Goal: Transaction & Acquisition: Purchase product/service

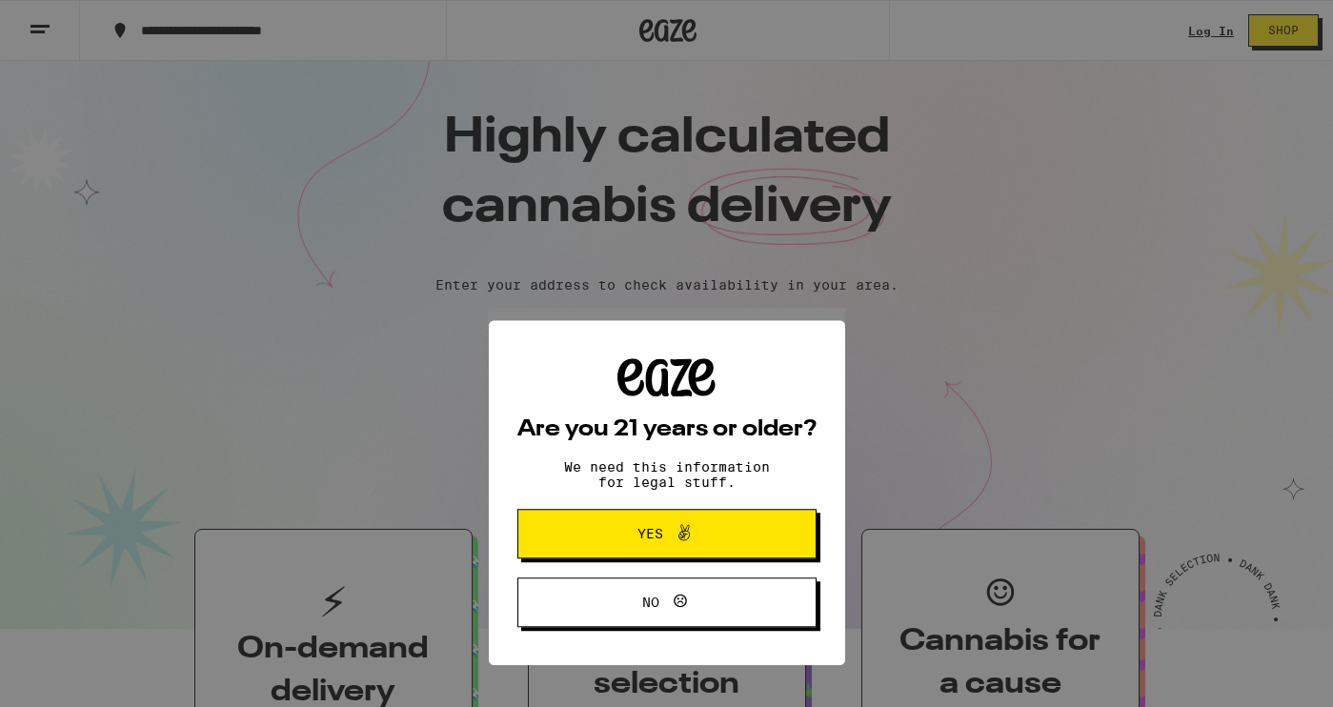
click at [656, 411] on button "Yes" at bounding box center [666, 395] width 299 height 50
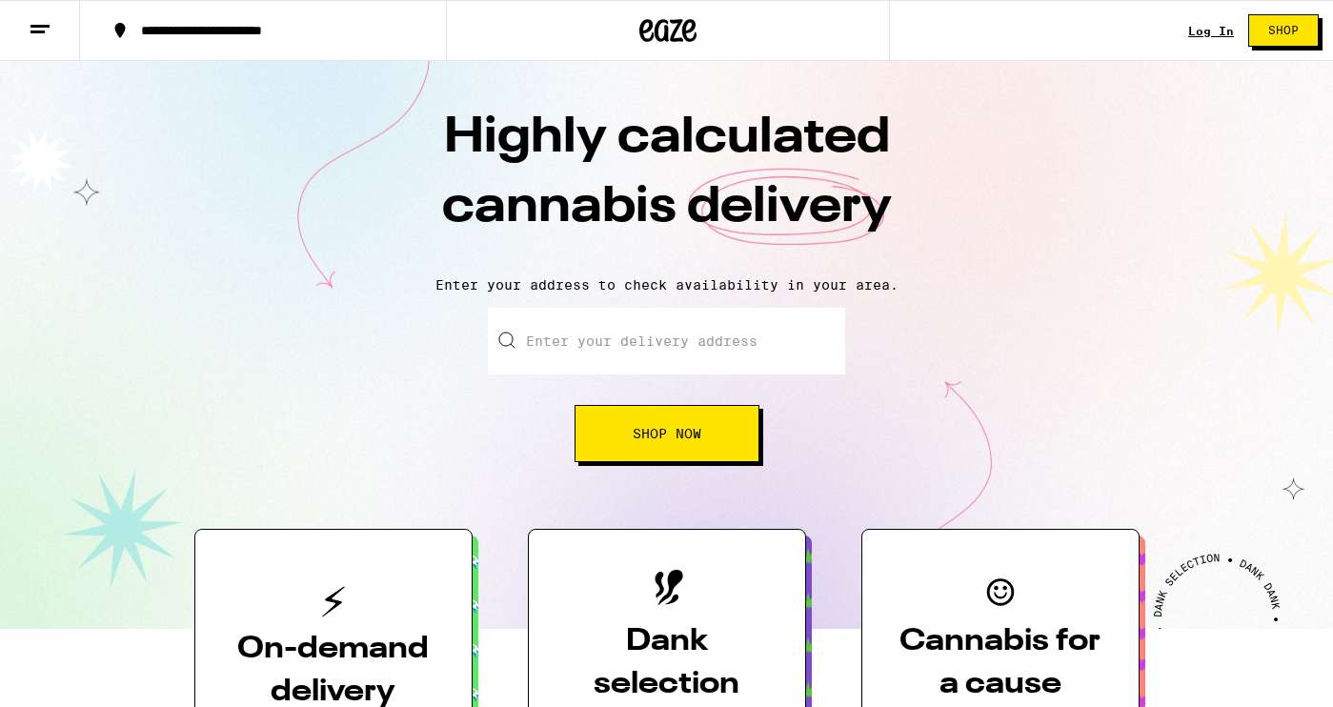
click at [1201, 35] on link "Log In" at bounding box center [1211, 31] width 46 height 12
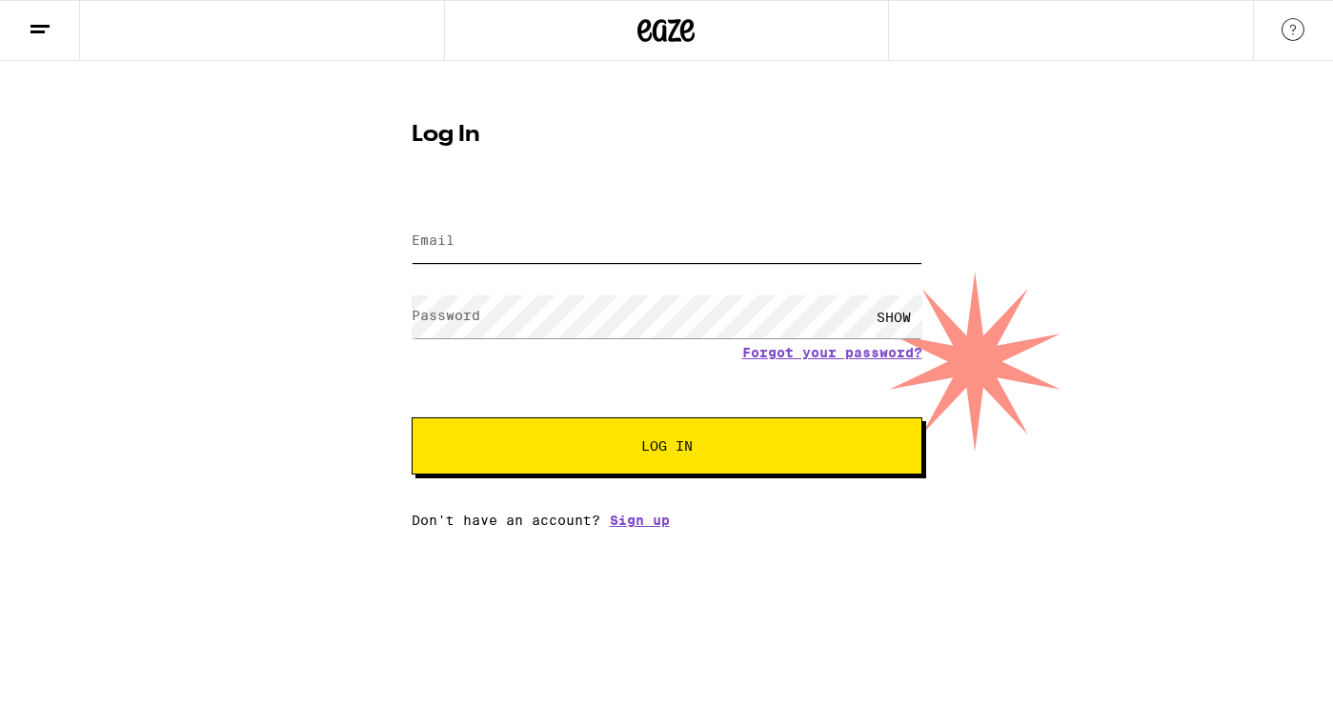
type input "[EMAIL_ADDRESS][DOMAIN_NAME]"
click at [666, 448] on button "Log In" at bounding box center [667, 445] width 511 height 57
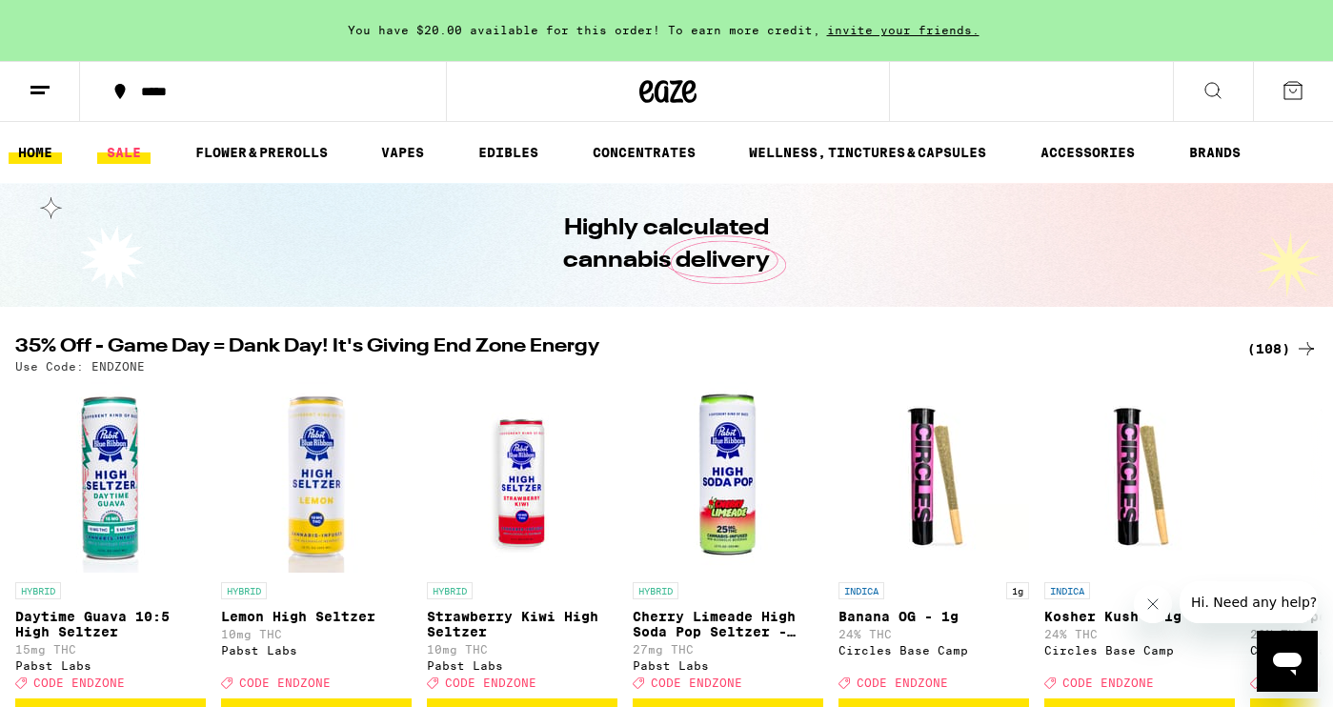
click at [124, 149] on link "SALE" at bounding box center [123, 152] width 53 height 23
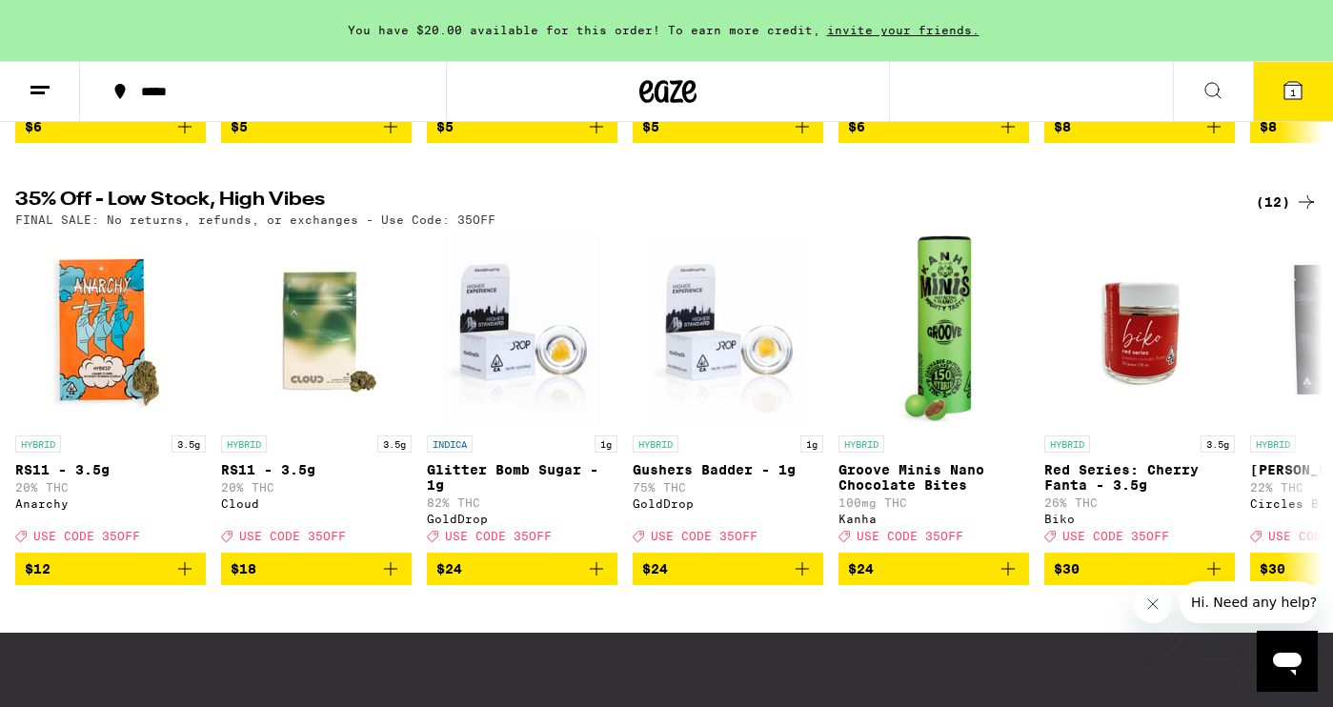
scroll to position [603, 0]
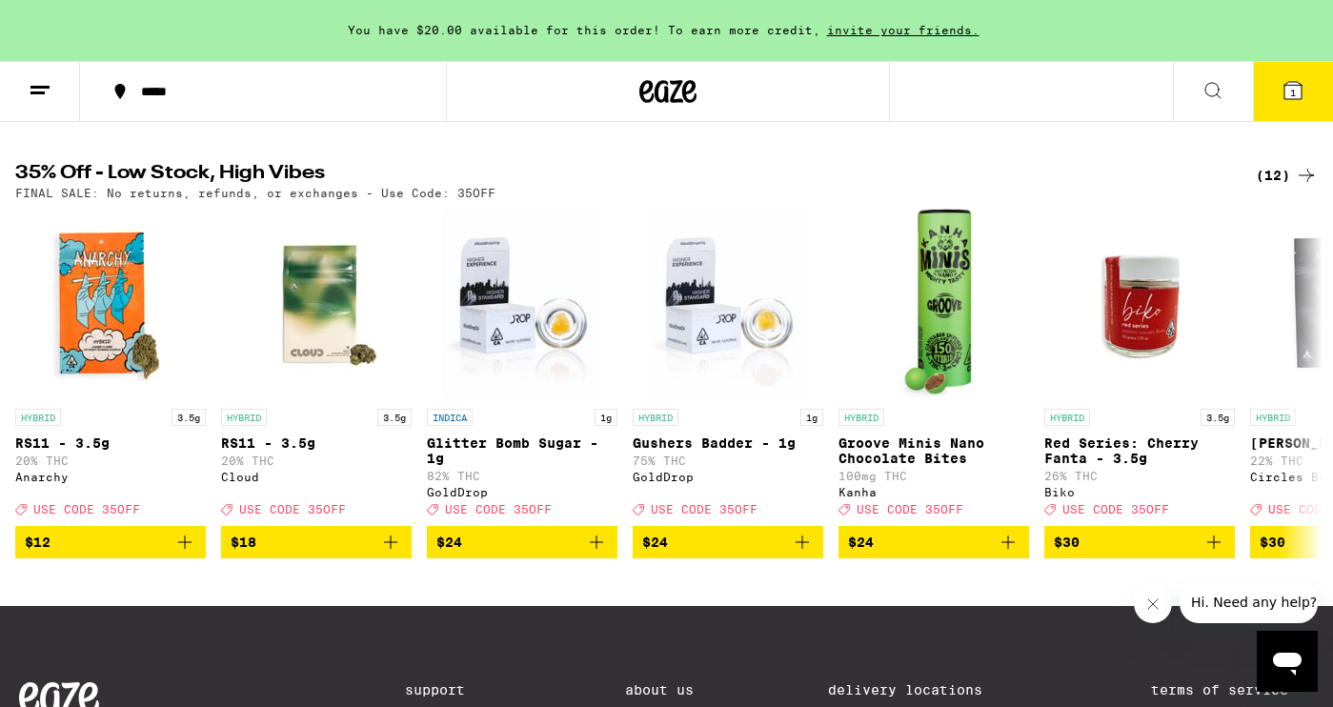
click at [1273, 187] on div "(12)" at bounding box center [1287, 175] width 62 height 23
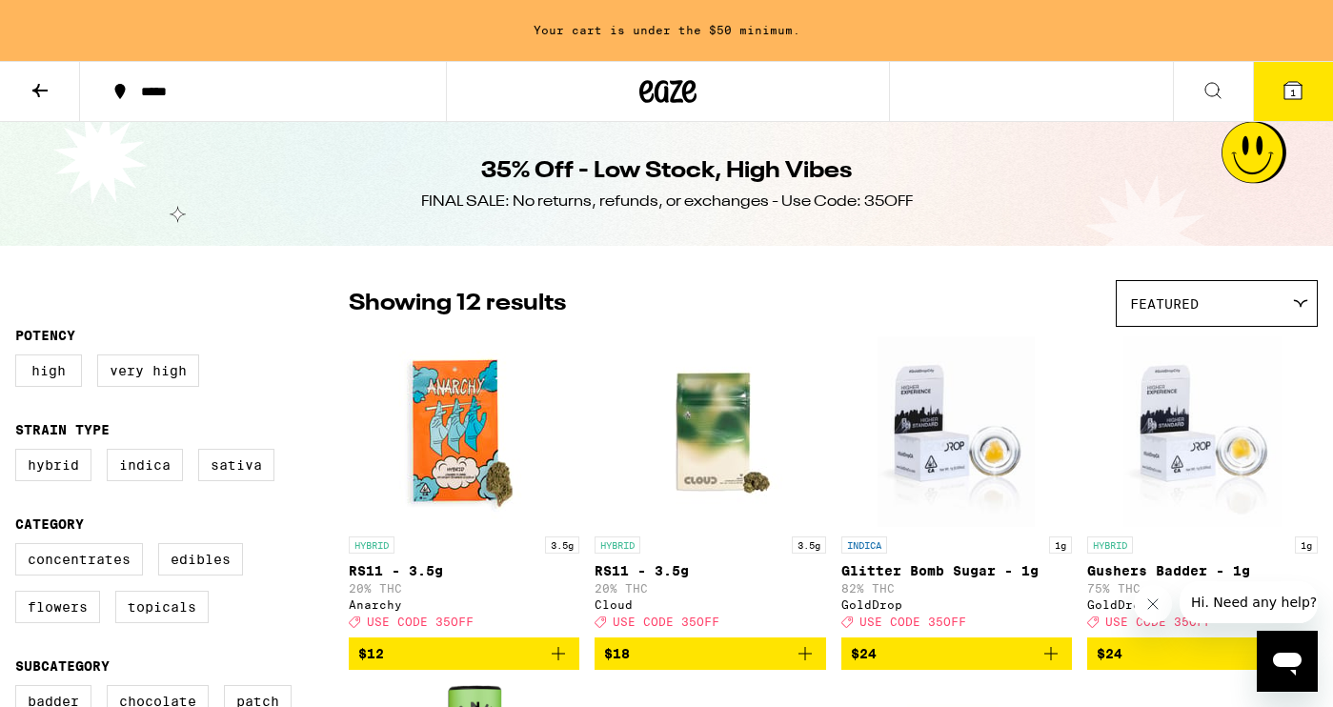
click at [45, 86] on icon at bounding box center [40, 90] width 23 height 23
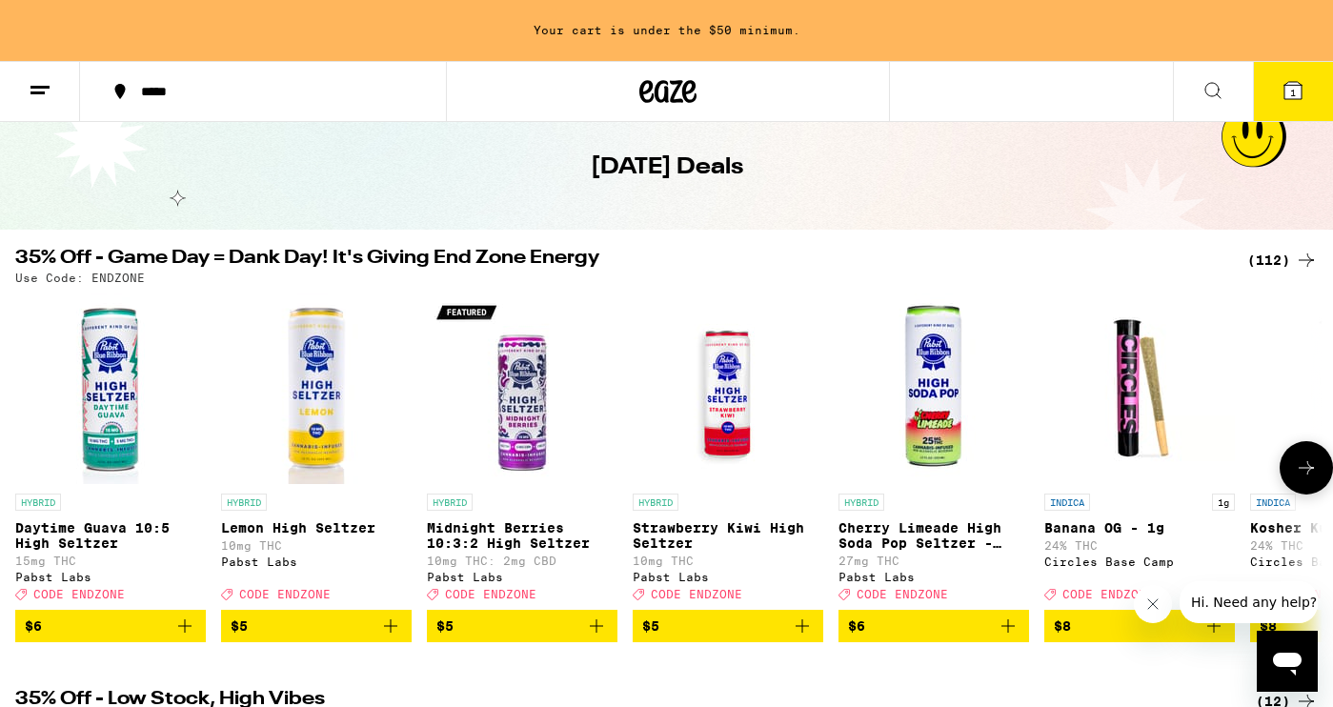
scroll to position [100, 0]
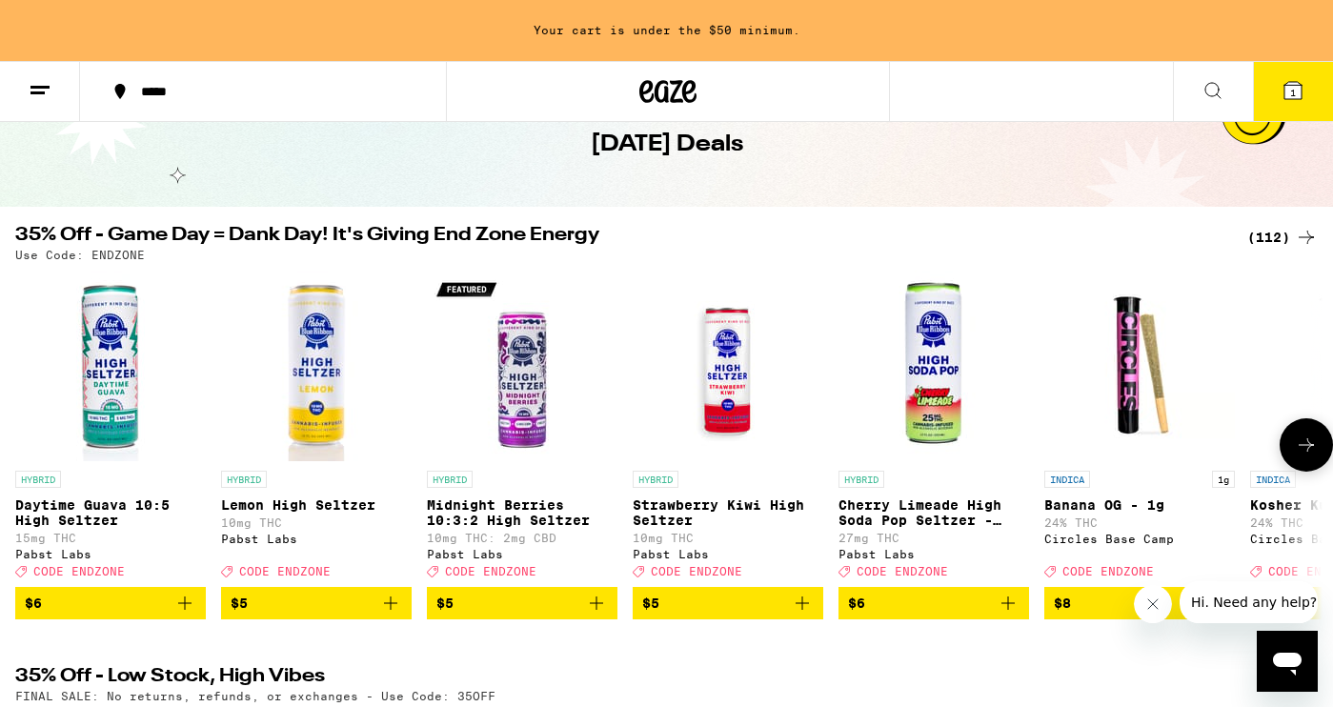
click at [1297, 456] on icon at bounding box center [1306, 445] width 23 height 23
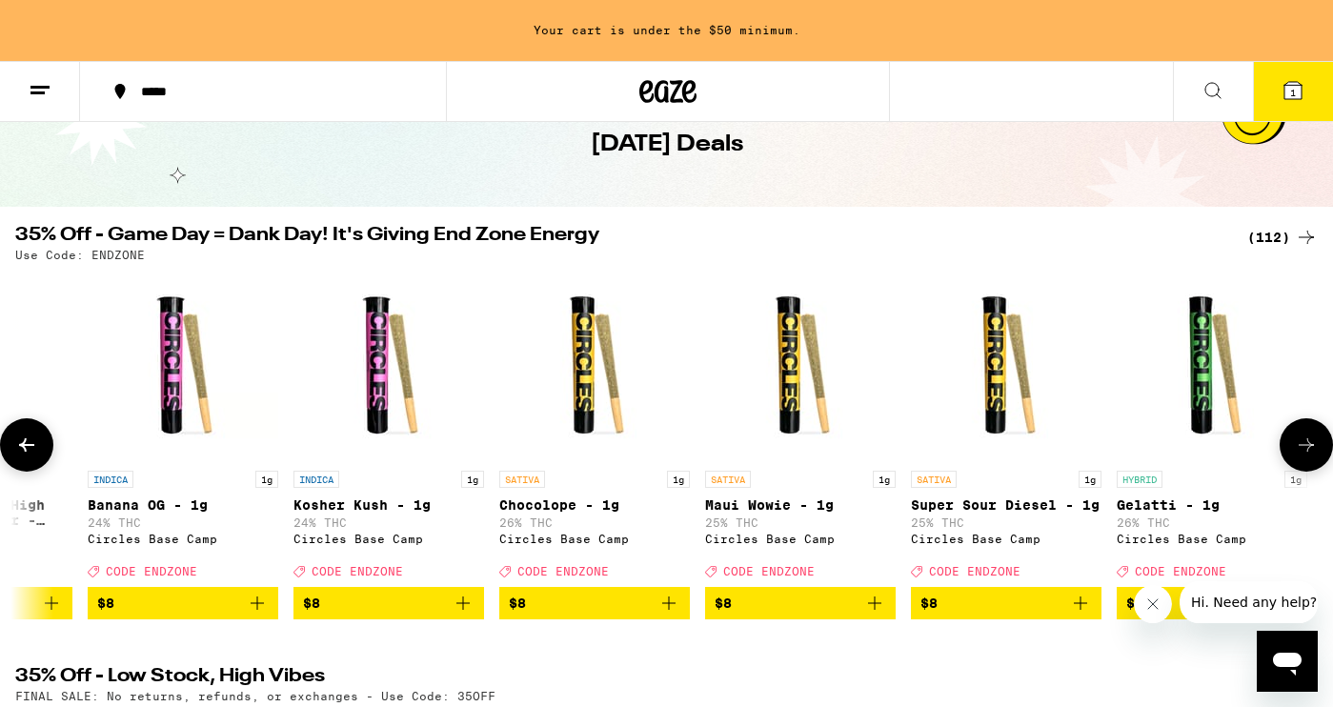
scroll to position [0, 1095]
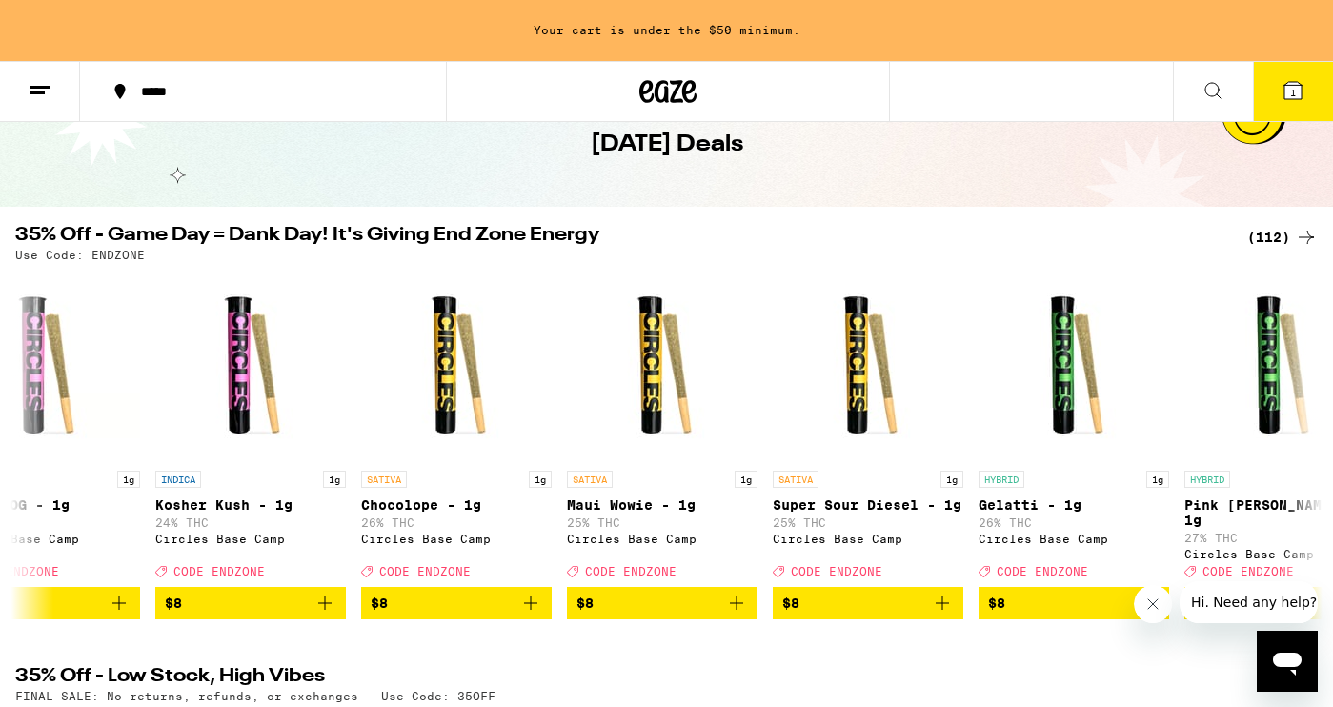
click at [1279, 241] on div "(112)" at bounding box center [1282, 237] width 71 height 23
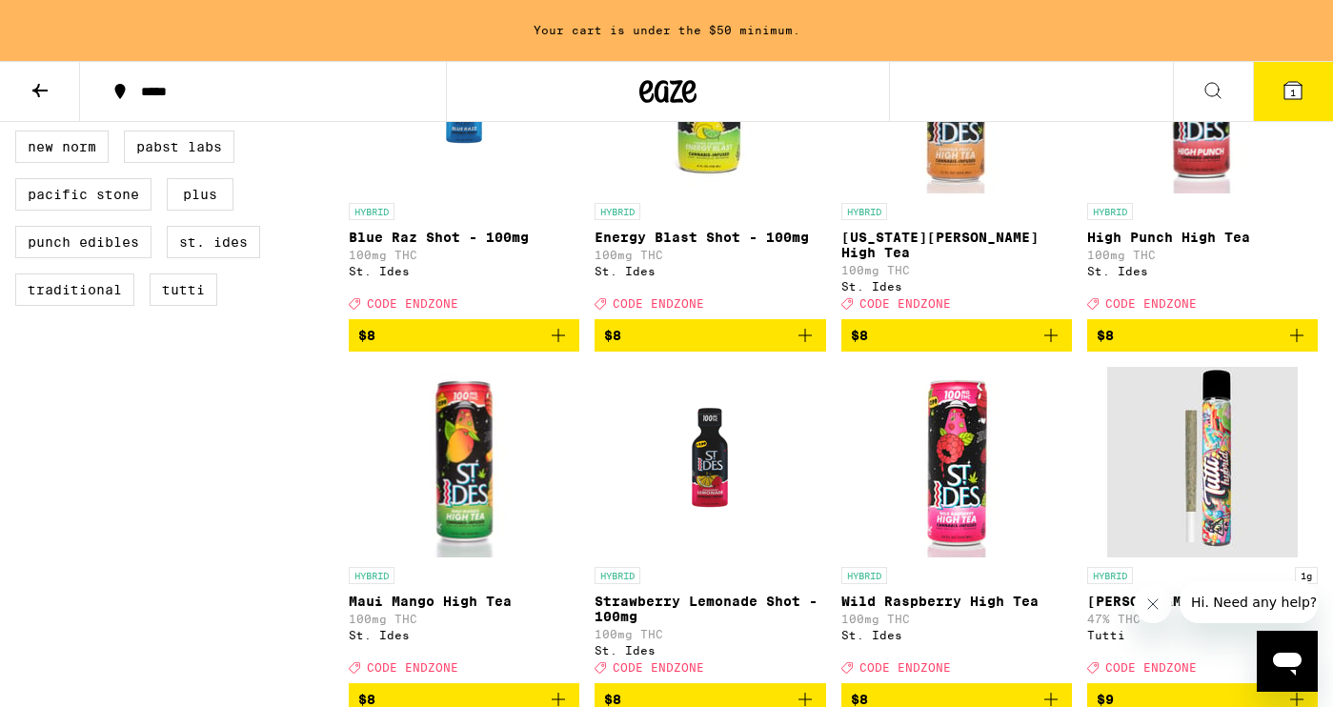
scroll to position [1309, 0]
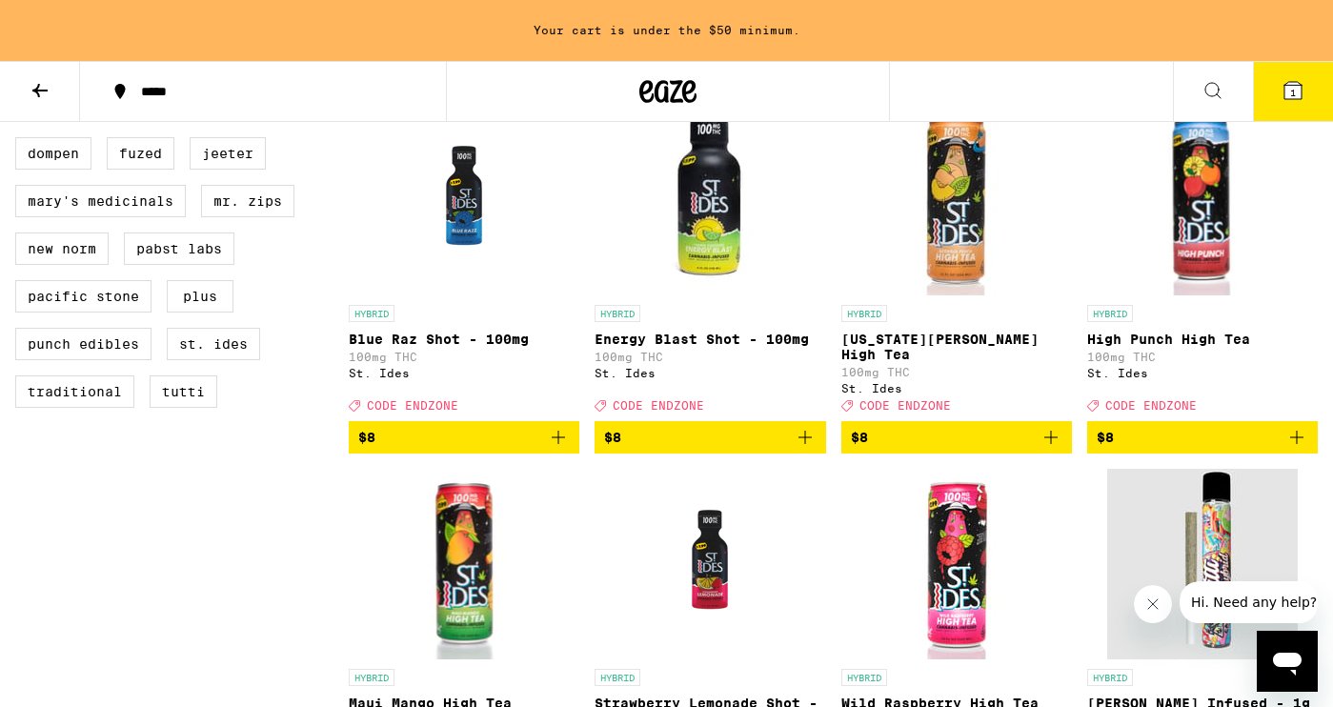
click at [35, 97] on icon at bounding box center [40, 90] width 23 height 23
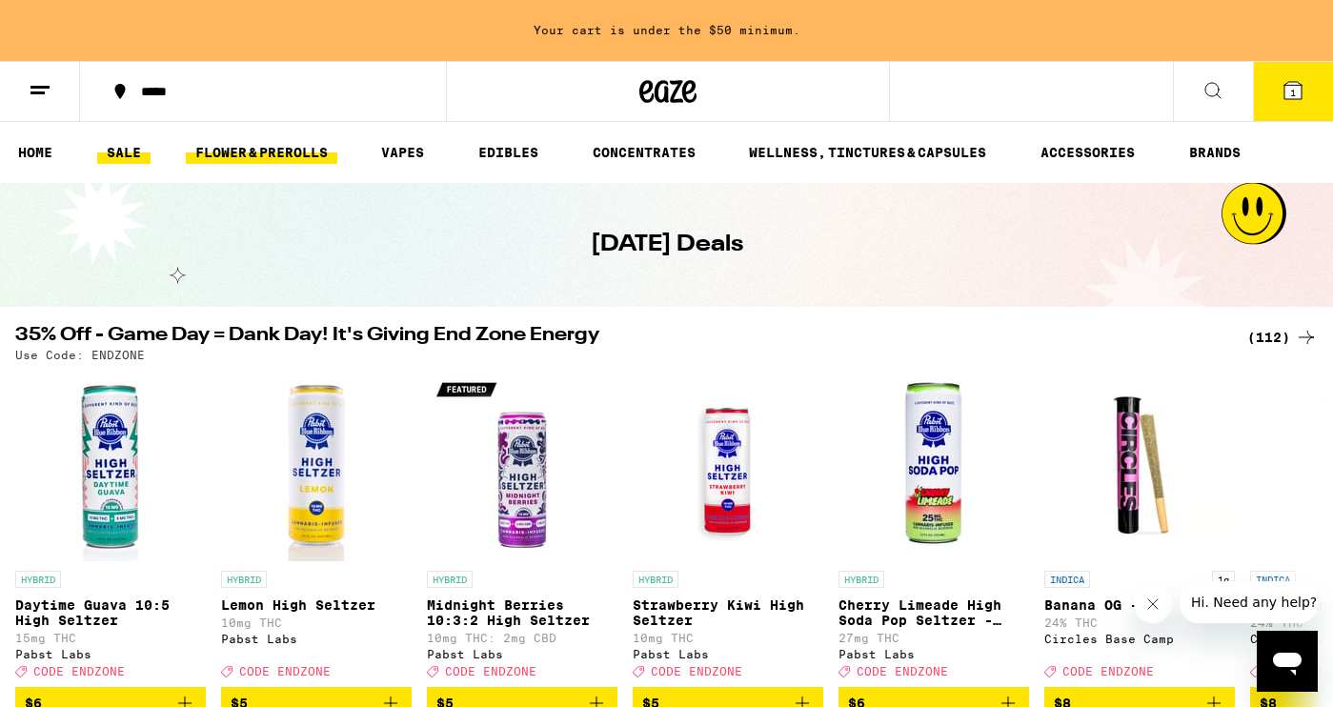
click at [281, 159] on link "FLOWER & PREROLLS" at bounding box center [261, 152] width 151 height 23
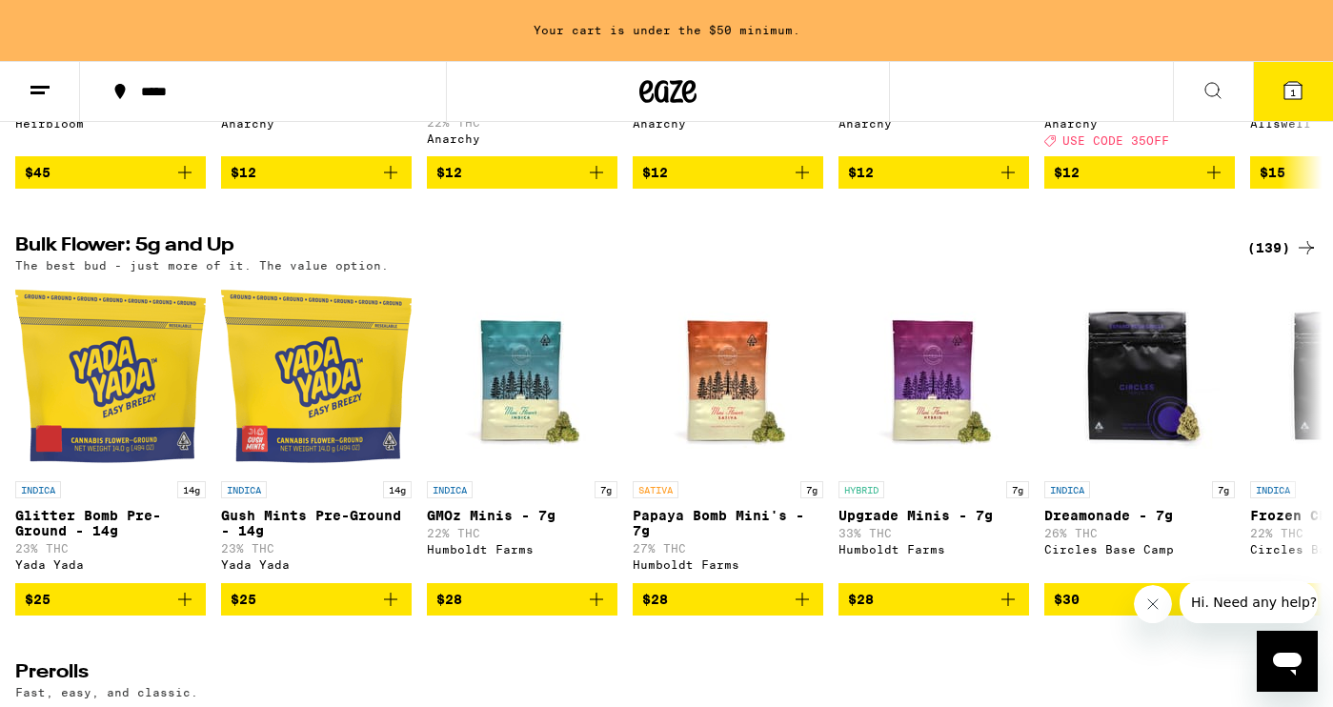
scroll to position [477, 0]
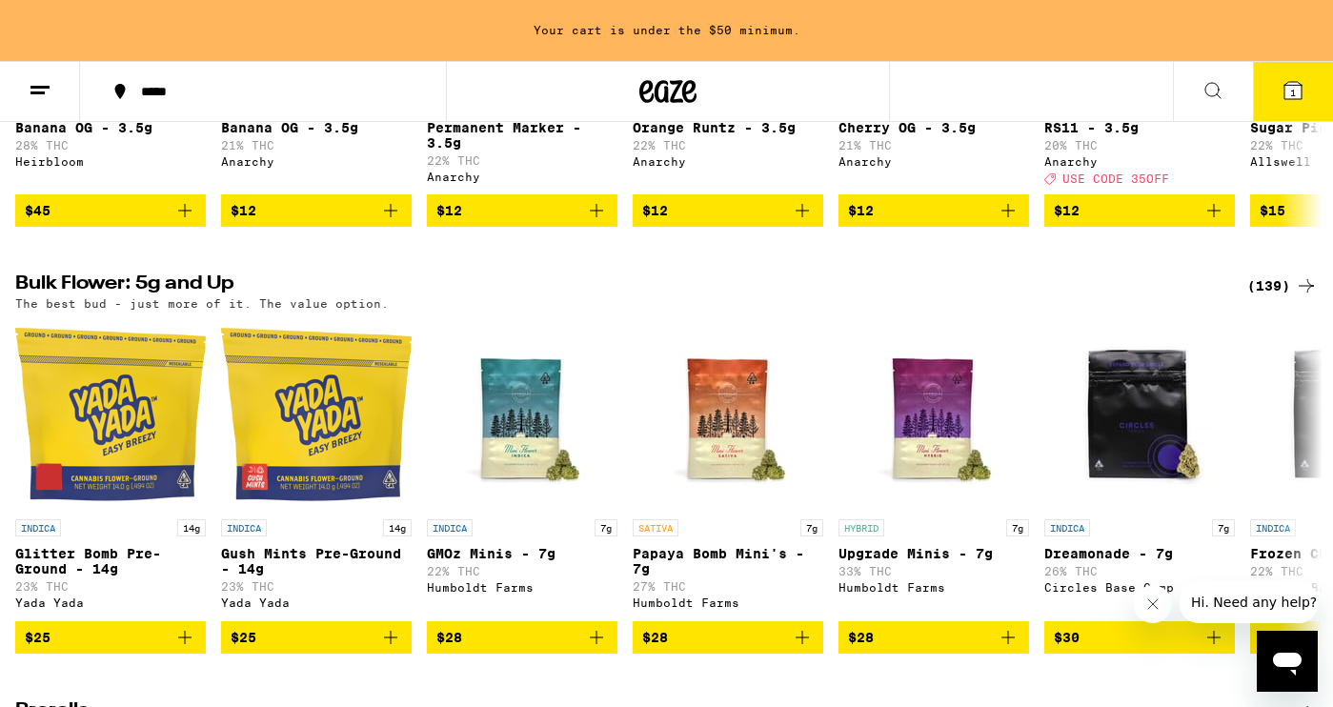
click at [1279, 295] on div "(139)" at bounding box center [1282, 285] width 71 height 23
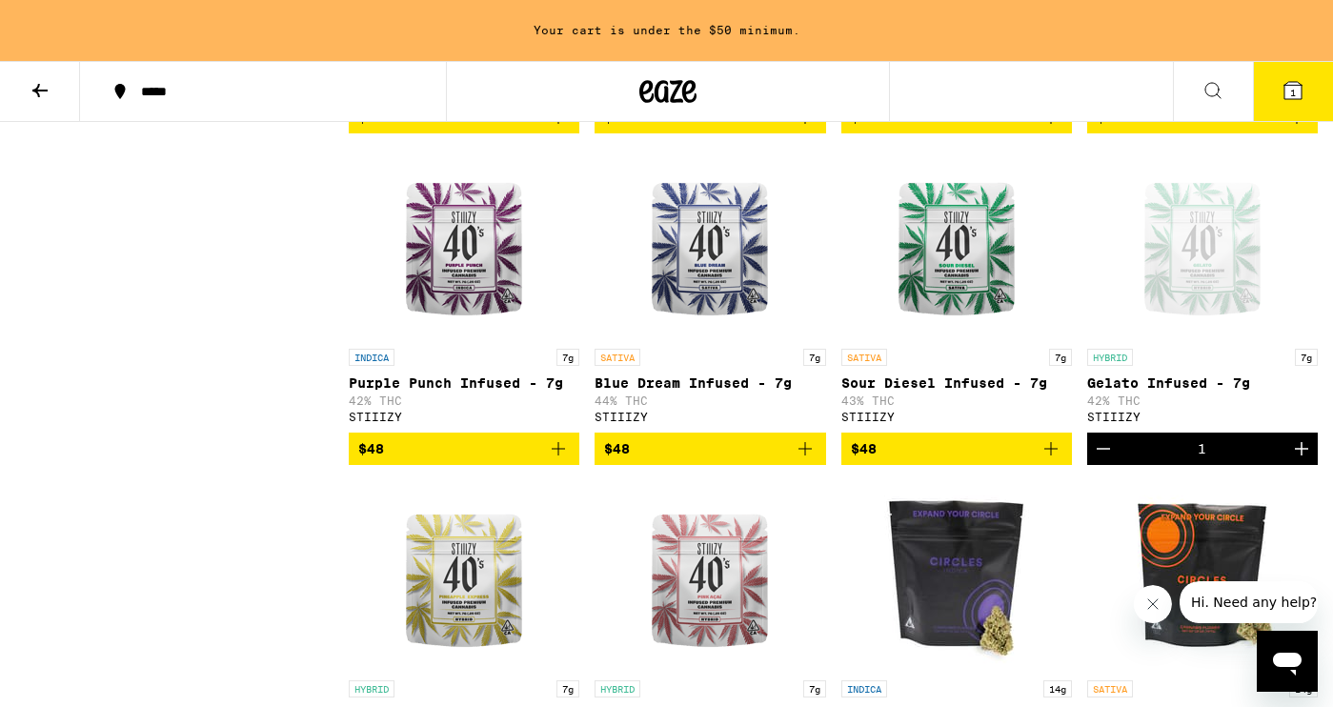
scroll to position [4017, 0]
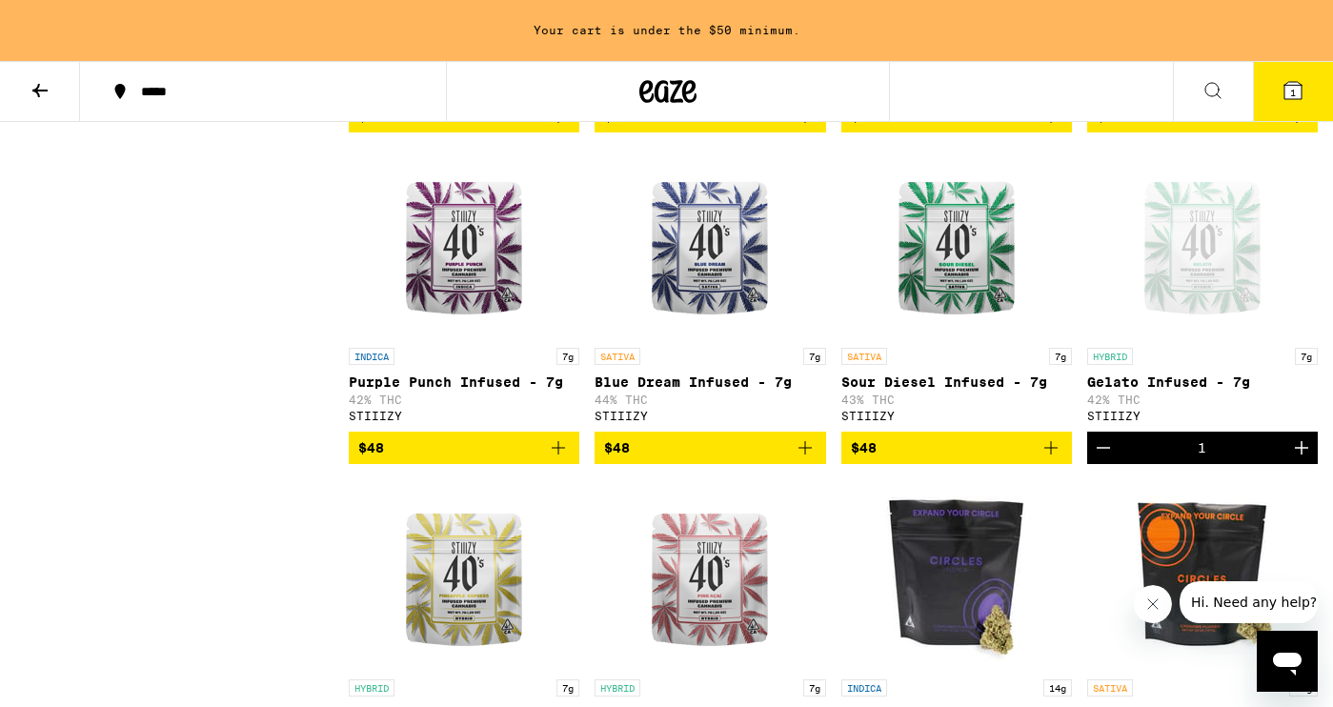
click at [1112, 459] on icon "Decrement" at bounding box center [1103, 447] width 23 height 23
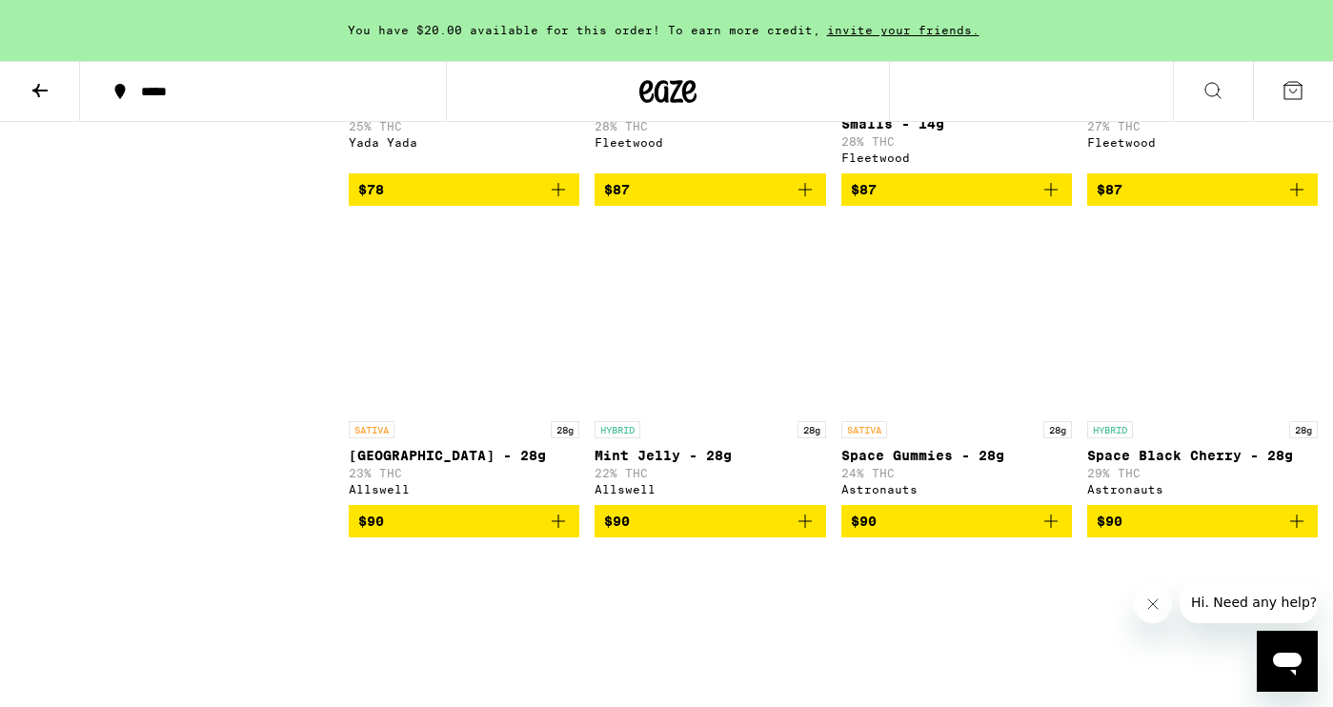
scroll to position [7669, 0]
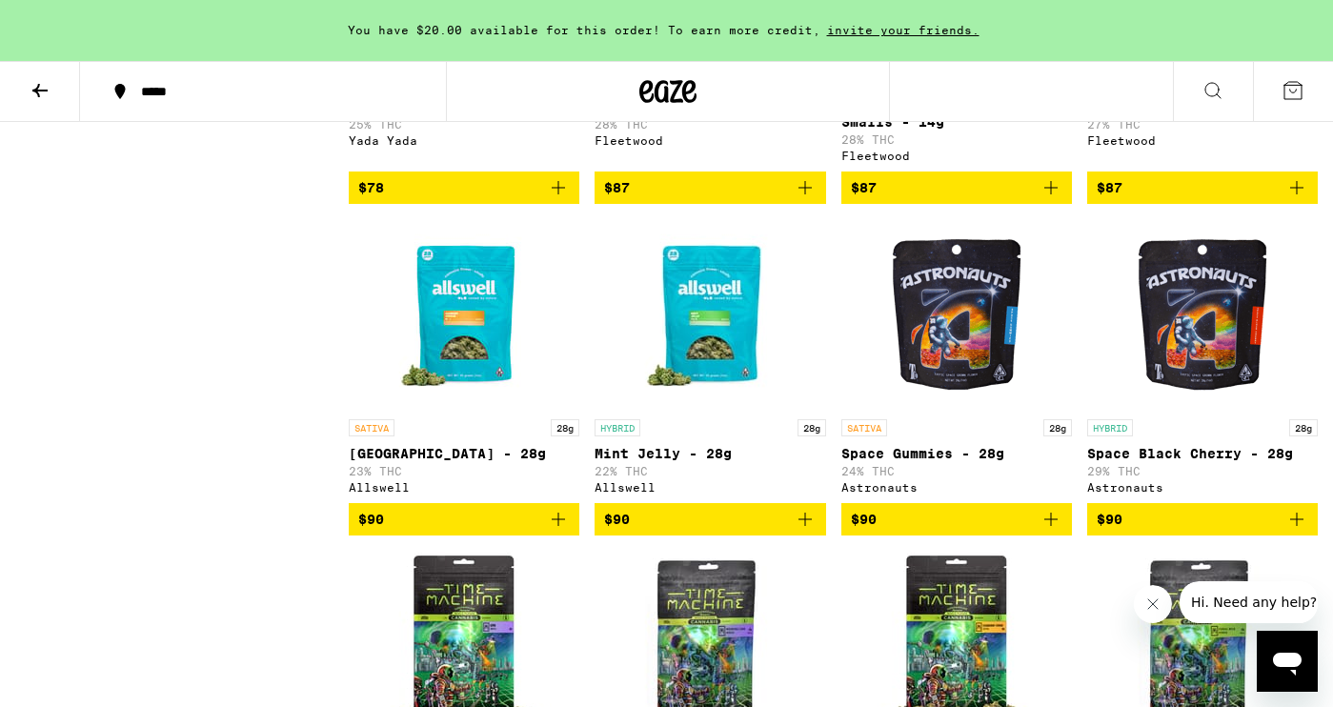
click at [36, 93] on icon at bounding box center [40, 90] width 23 height 23
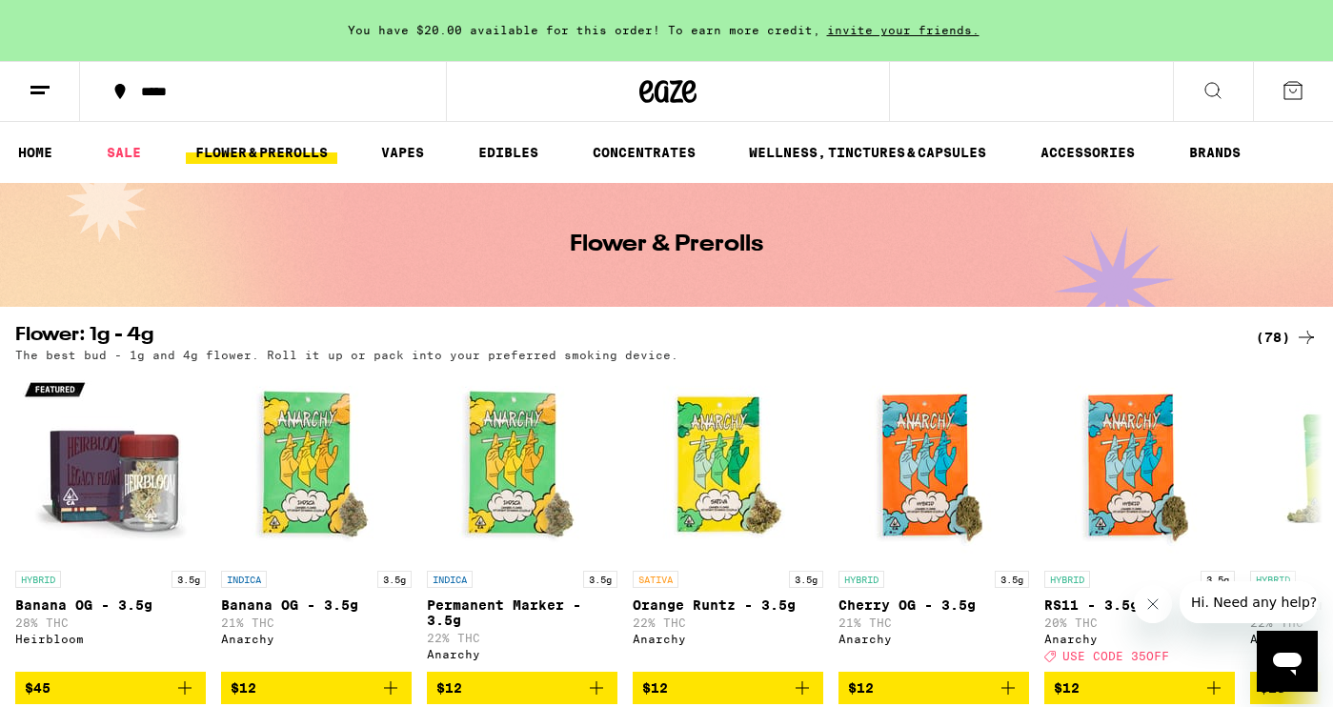
click at [1277, 339] on div "(78)" at bounding box center [1287, 337] width 62 height 23
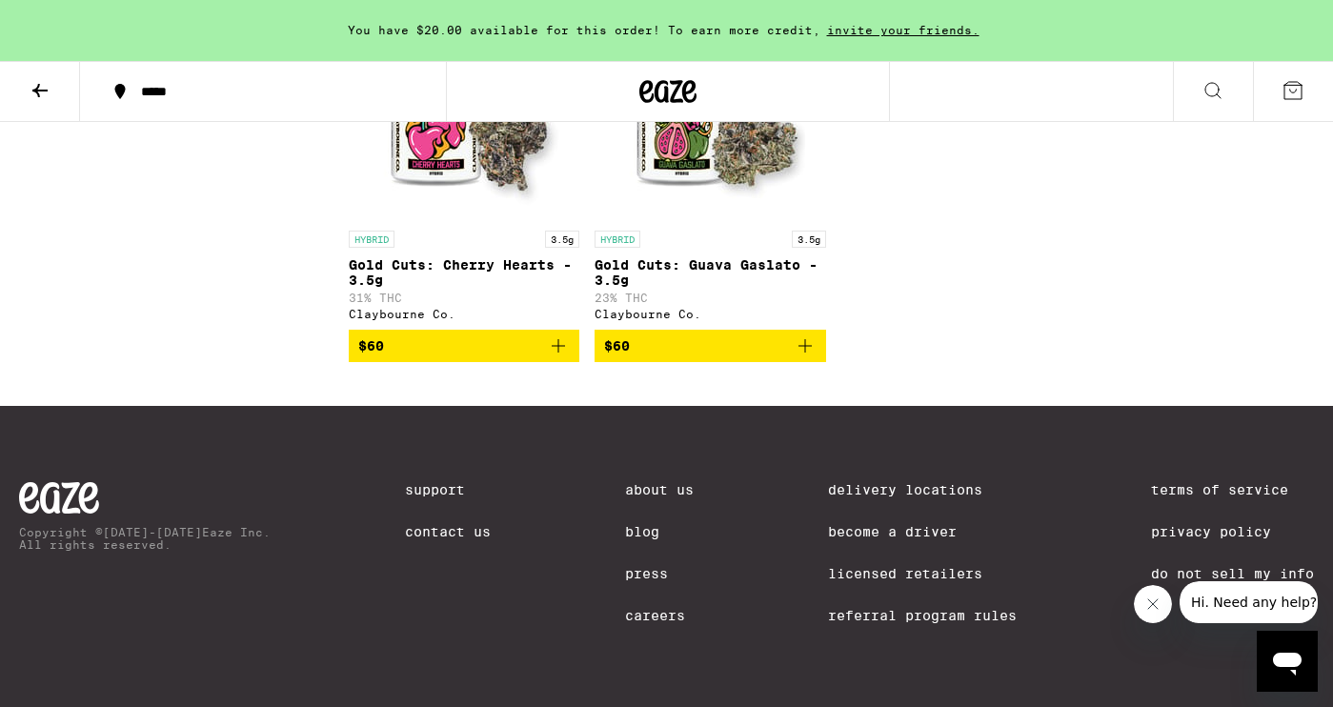
scroll to position [6973, 0]
click at [32, 91] on icon at bounding box center [40, 90] width 23 height 23
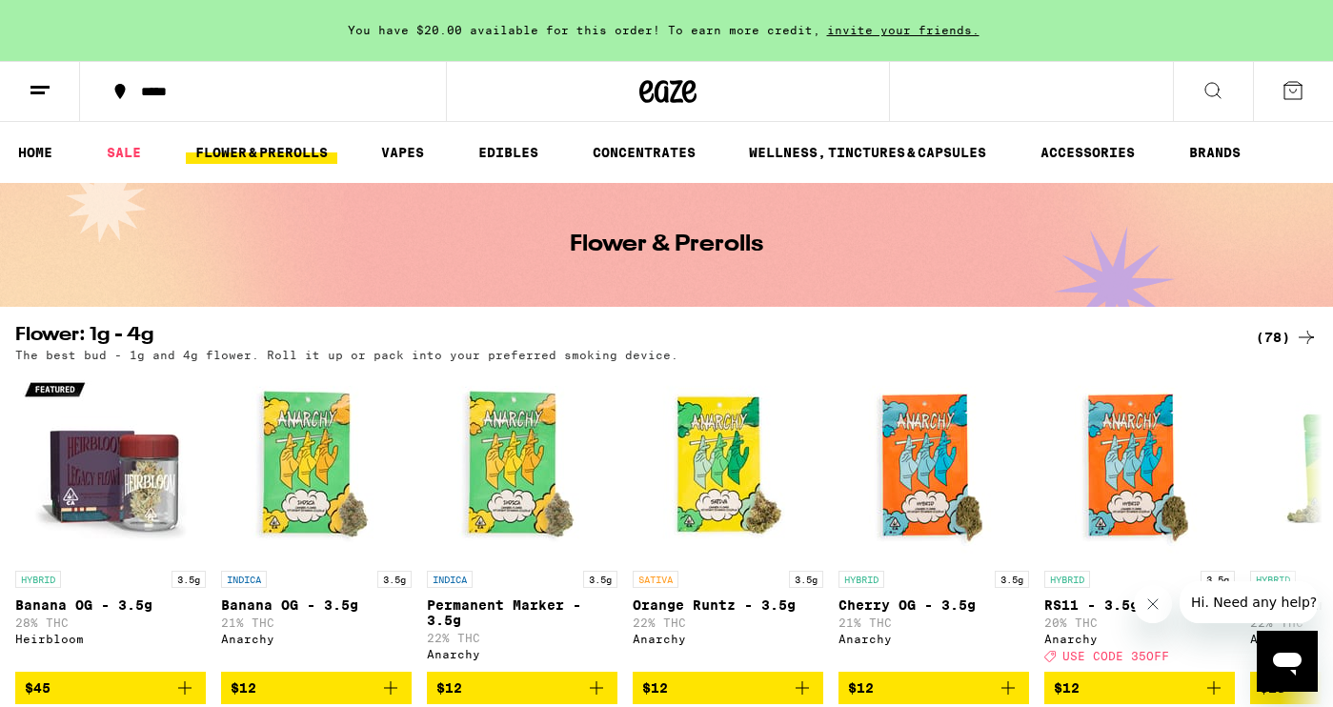
click at [678, 94] on icon at bounding box center [667, 91] width 57 height 34
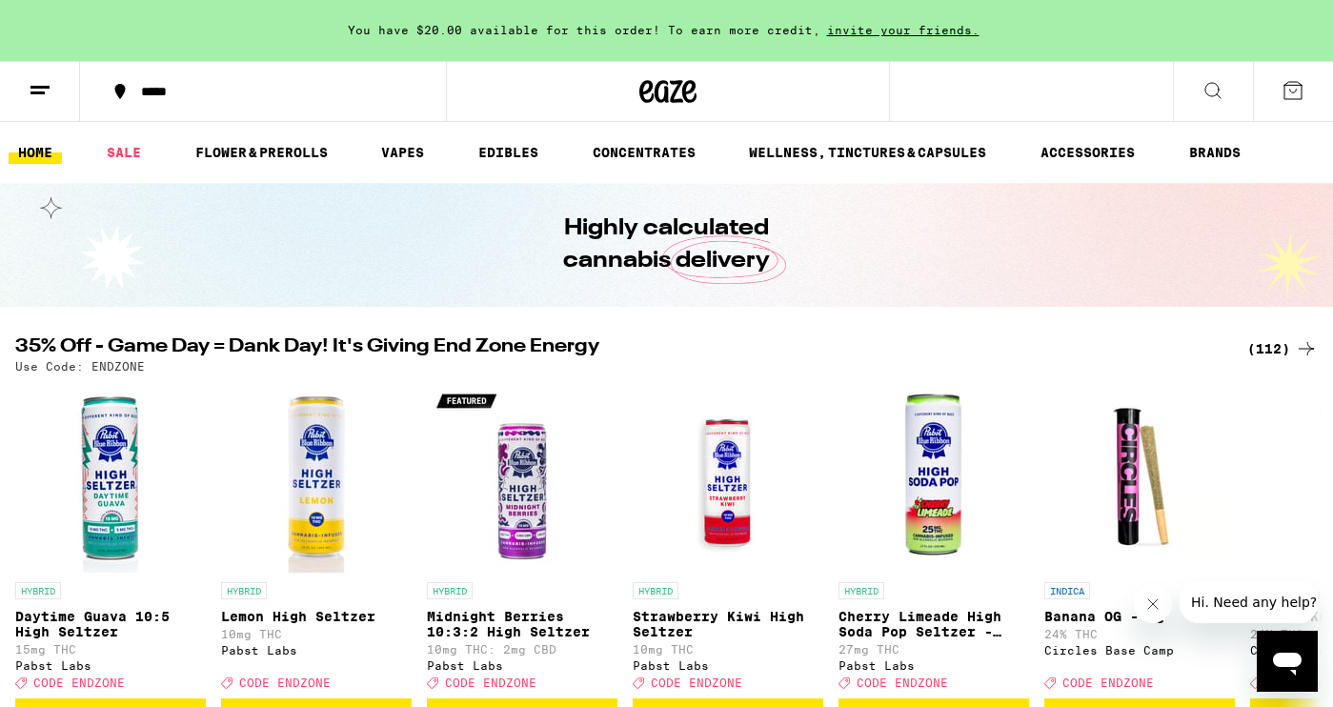
click at [331, 1] on div "You have $20.00 available for this order! To earn more credit, invite your frie…" at bounding box center [666, 30] width 1333 height 61
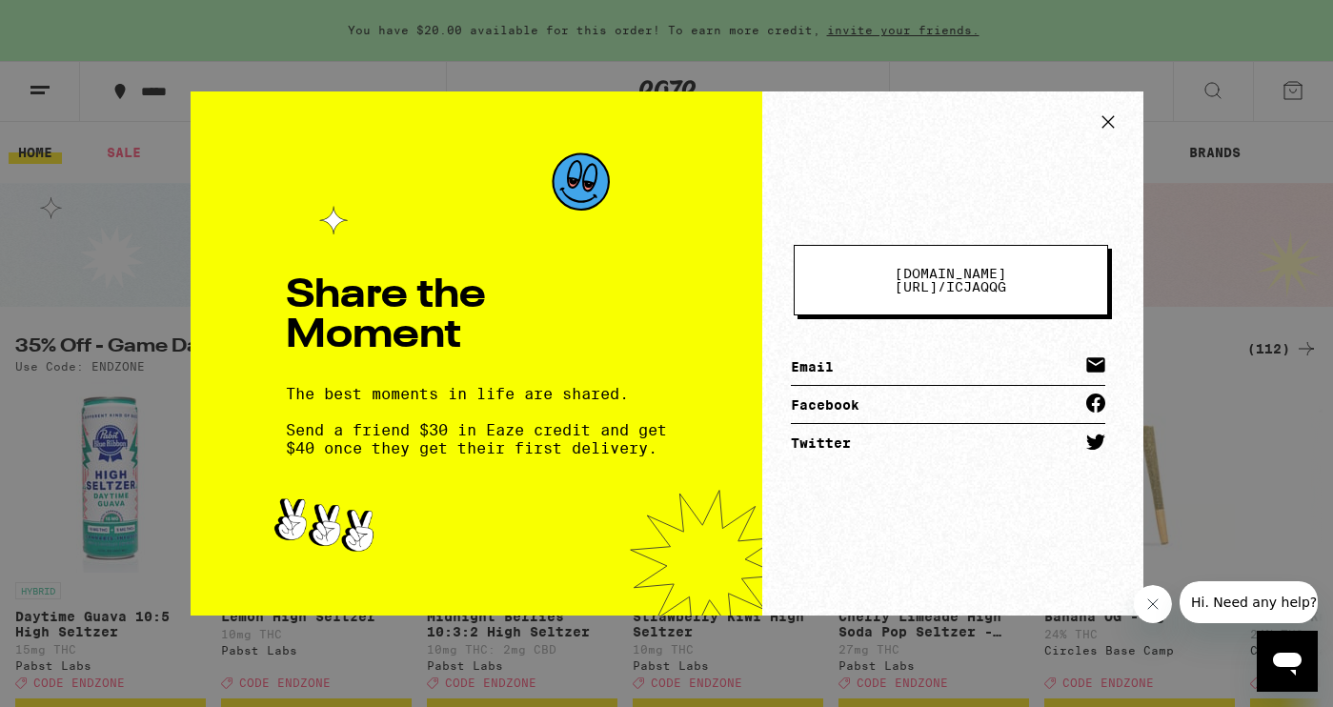
click at [1111, 126] on icon at bounding box center [1106, 121] width 11 height 11
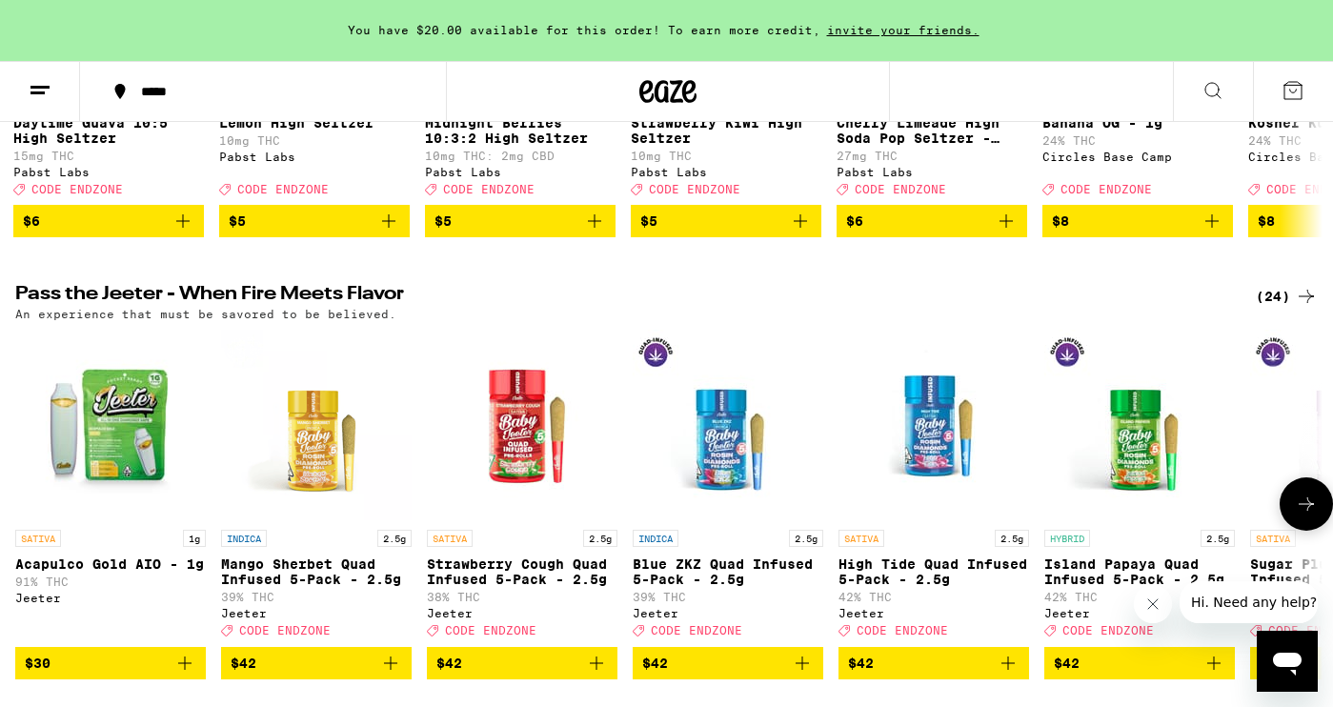
scroll to position [562, 0]
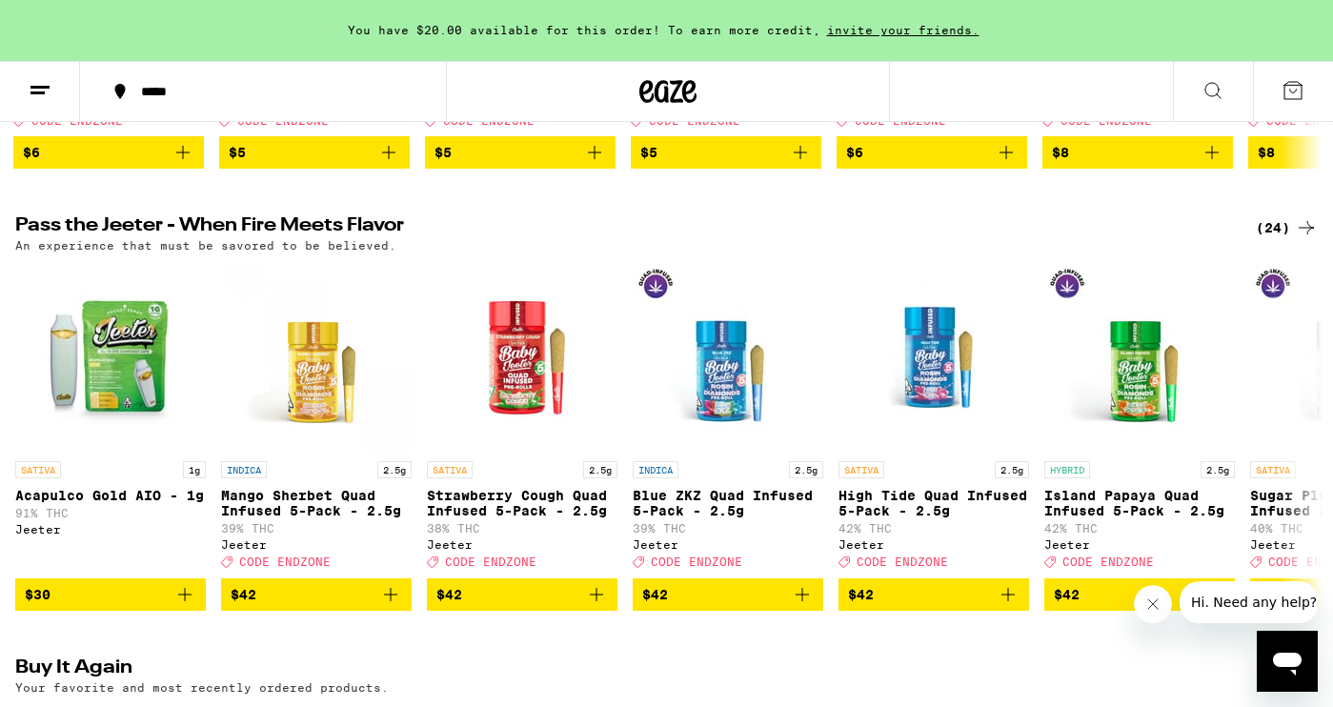
click at [1295, 239] on icon at bounding box center [1306, 227] width 23 height 23
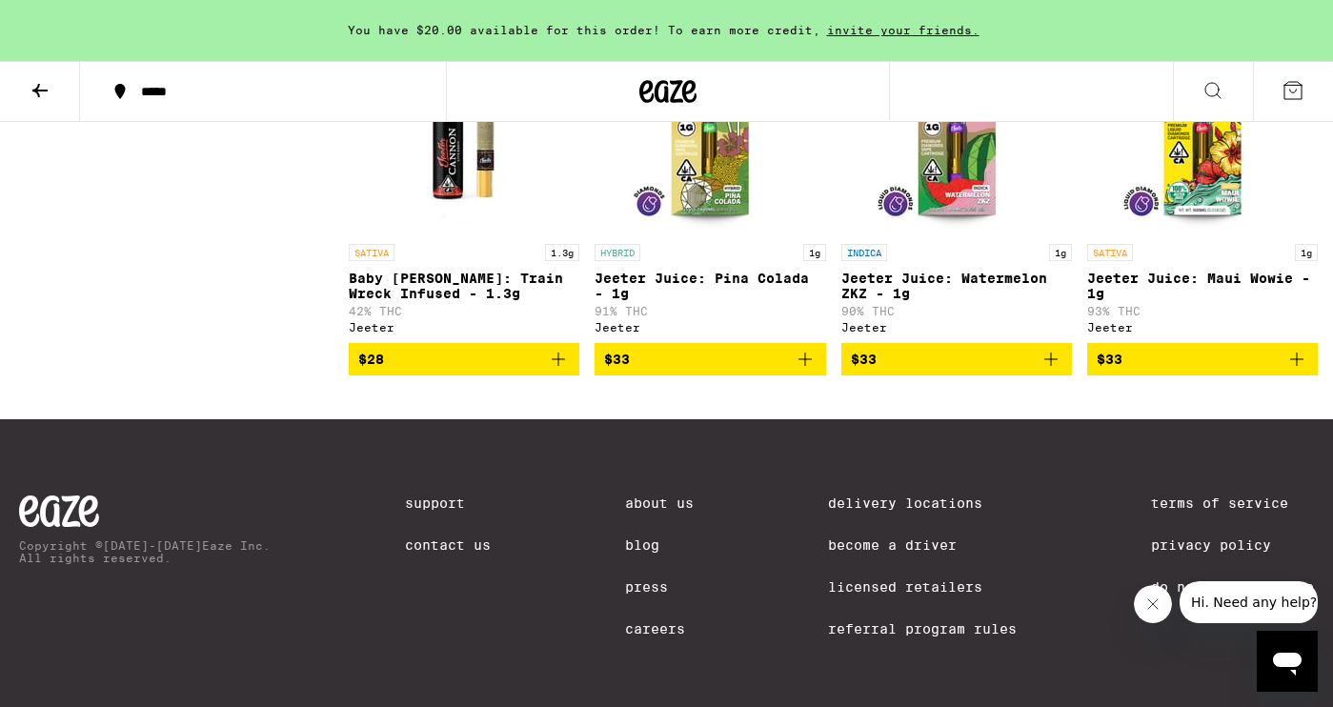
scroll to position [2108, 0]
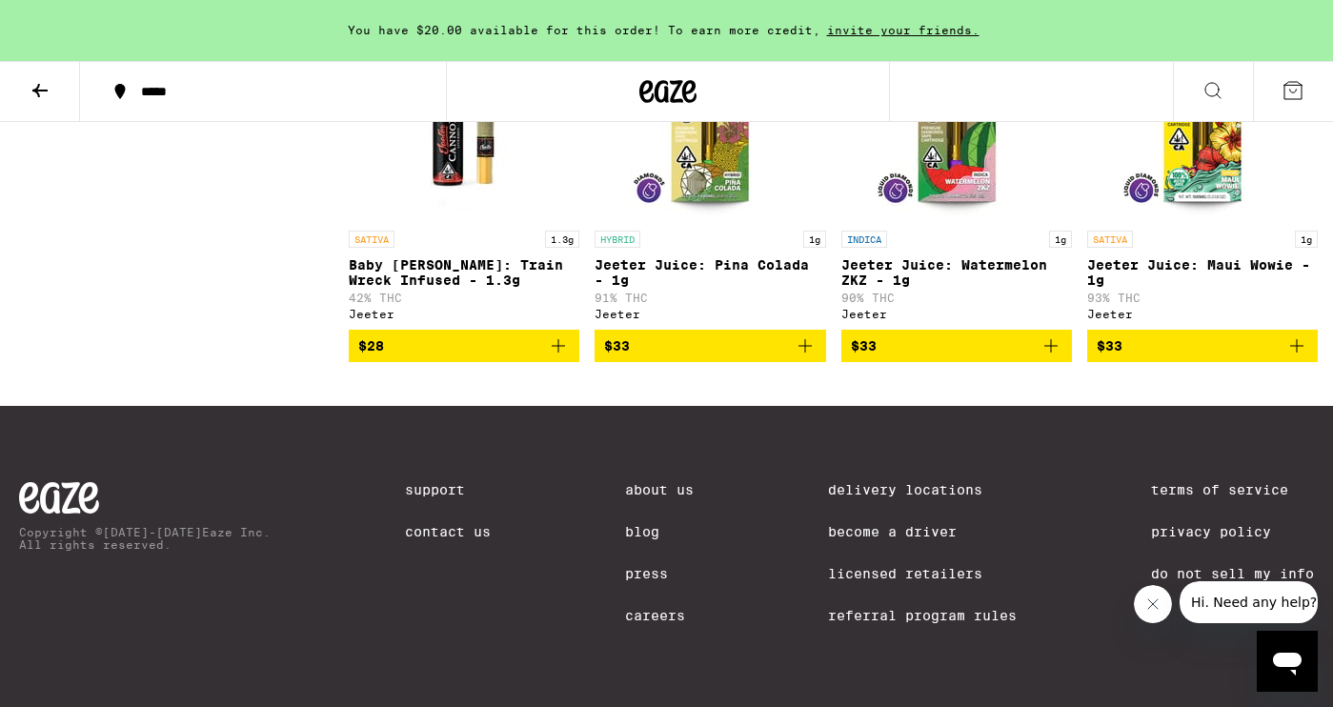
click at [41, 86] on icon at bounding box center [40, 90] width 23 height 23
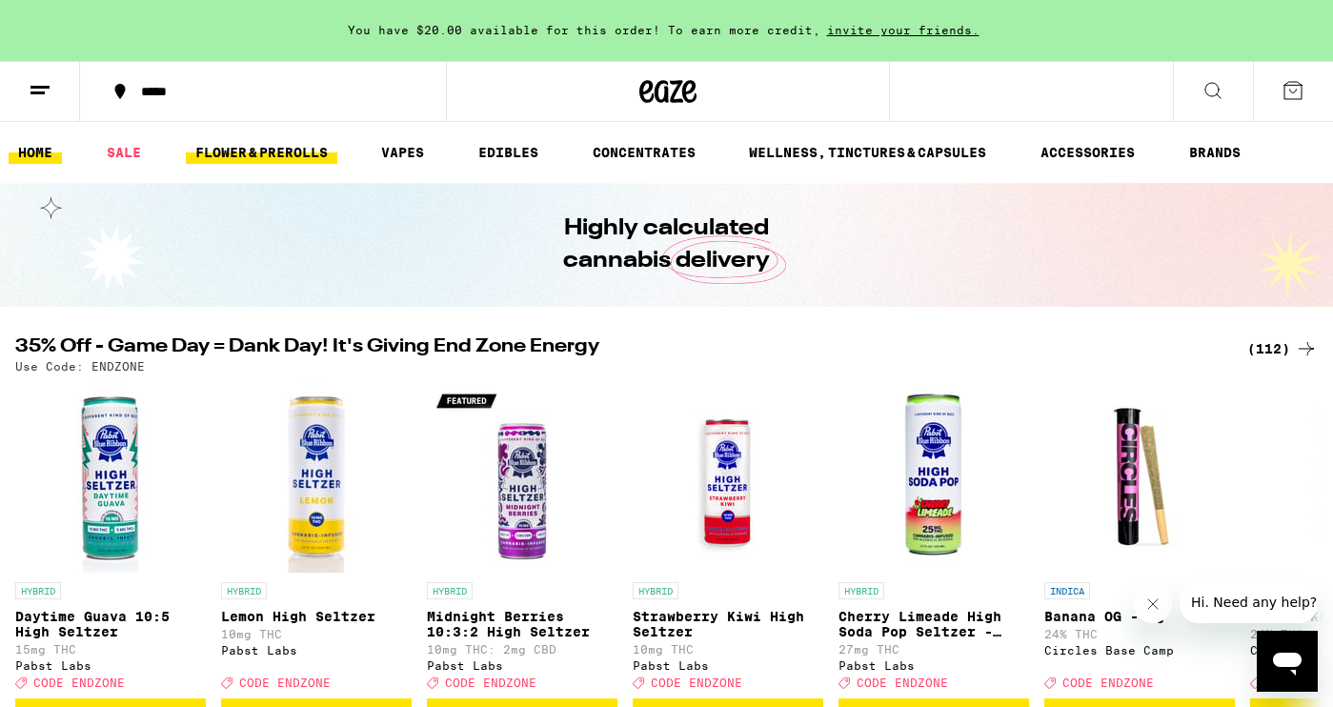
click at [253, 150] on link "FLOWER & PREROLLS" at bounding box center [261, 152] width 151 height 23
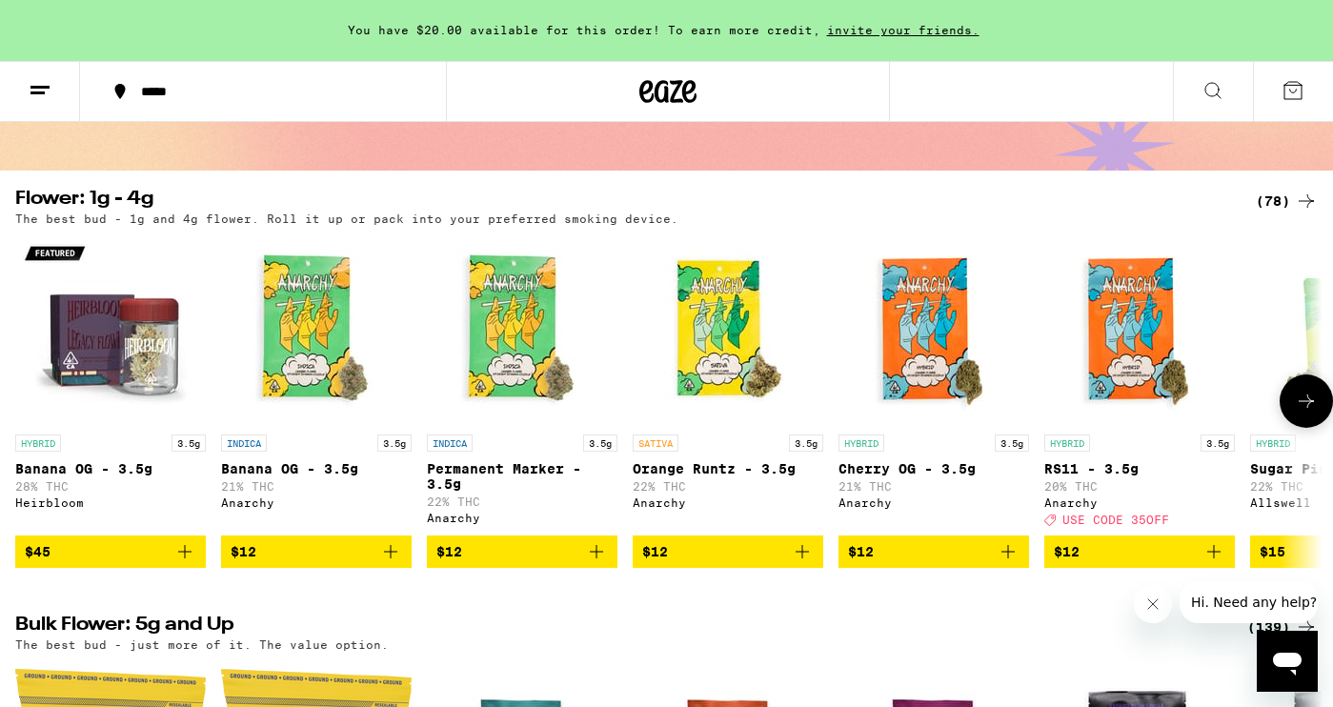
scroll to position [138, 0]
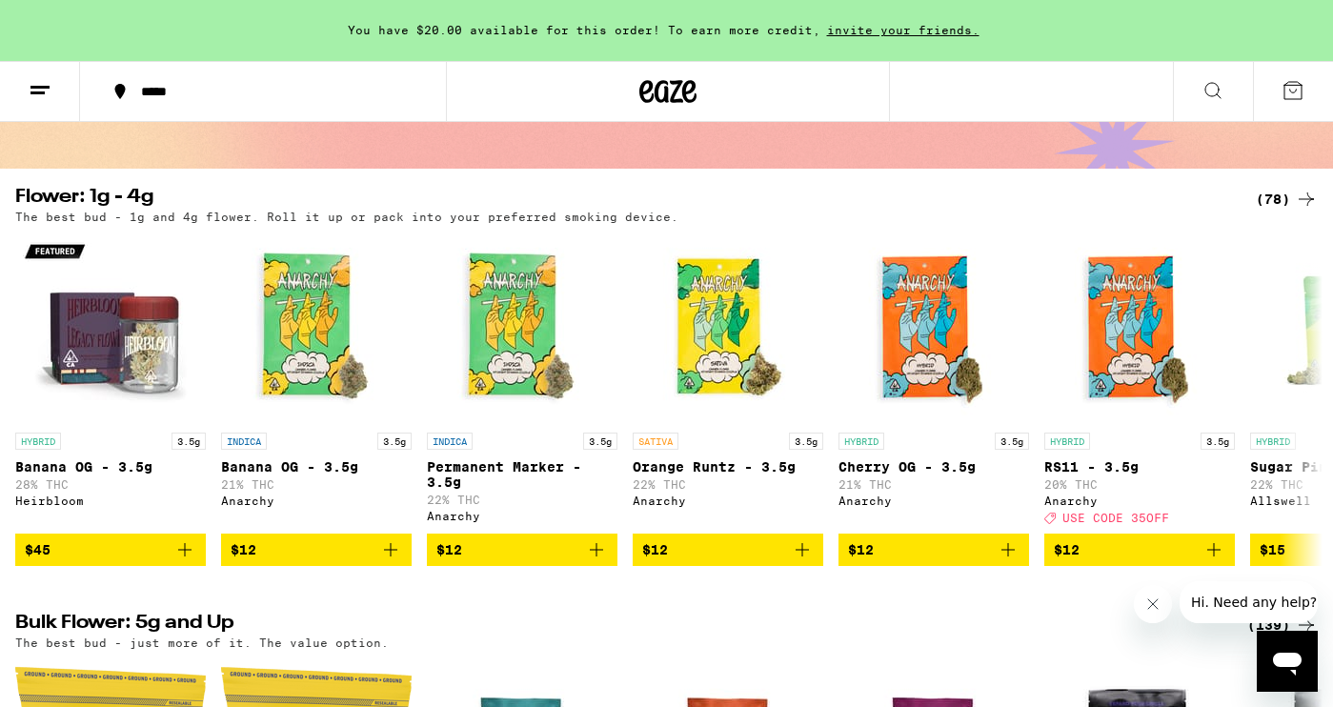
click at [1278, 199] on div "(78)" at bounding box center [1287, 199] width 62 height 23
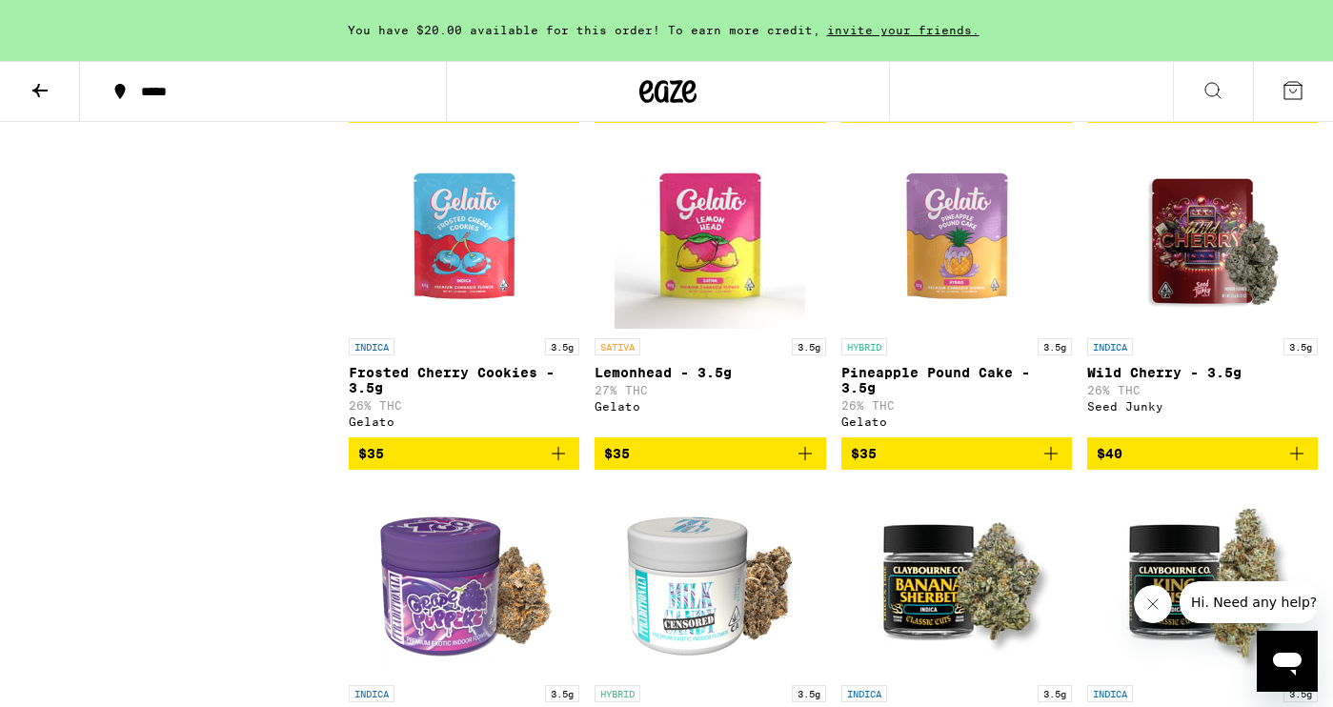
scroll to position [3069, 0]
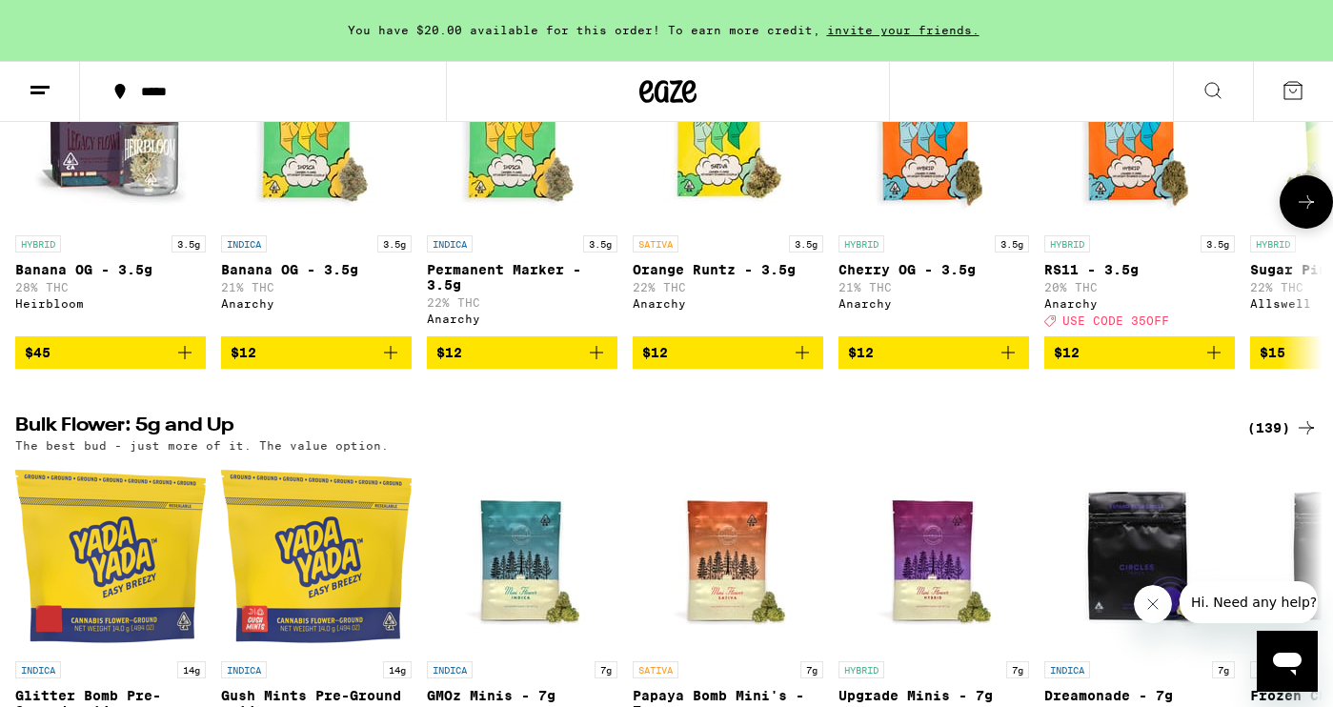
scroll to position [369, 0]
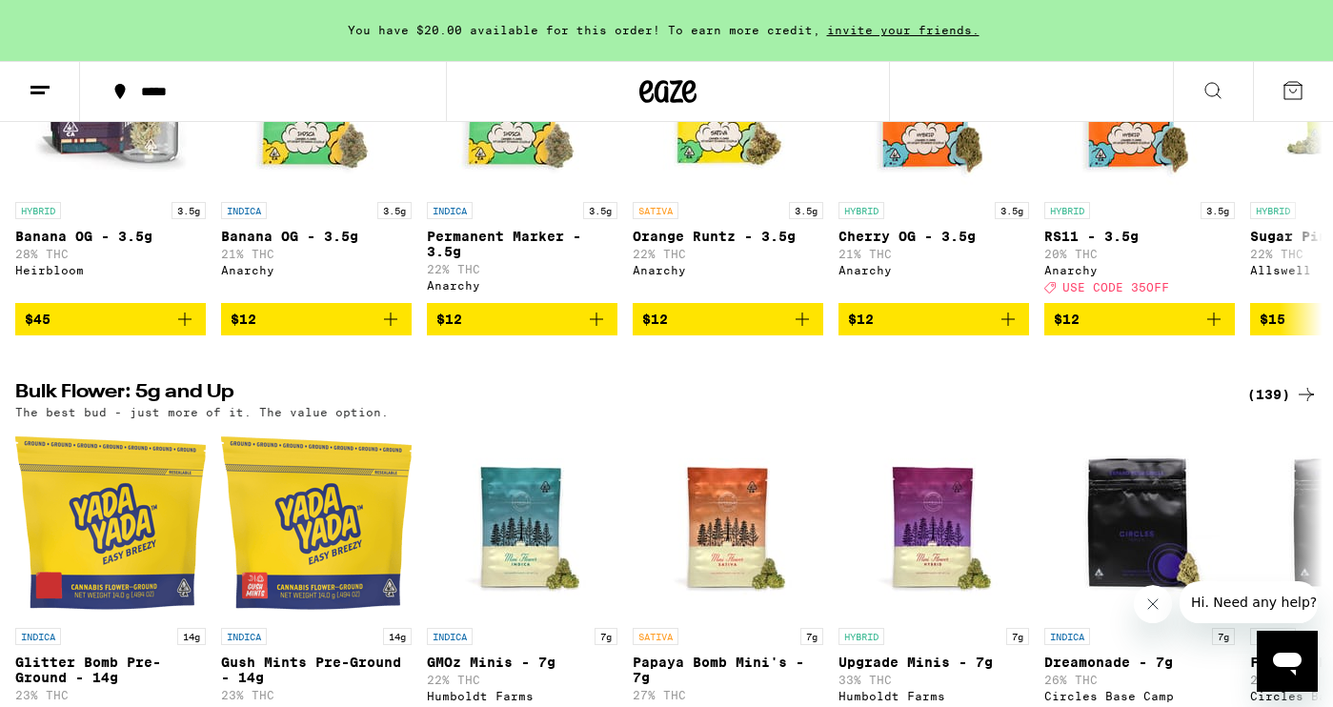
click at [1282, 406] on div "(139)" at bounding box center [1282, 394] width 71 height 23
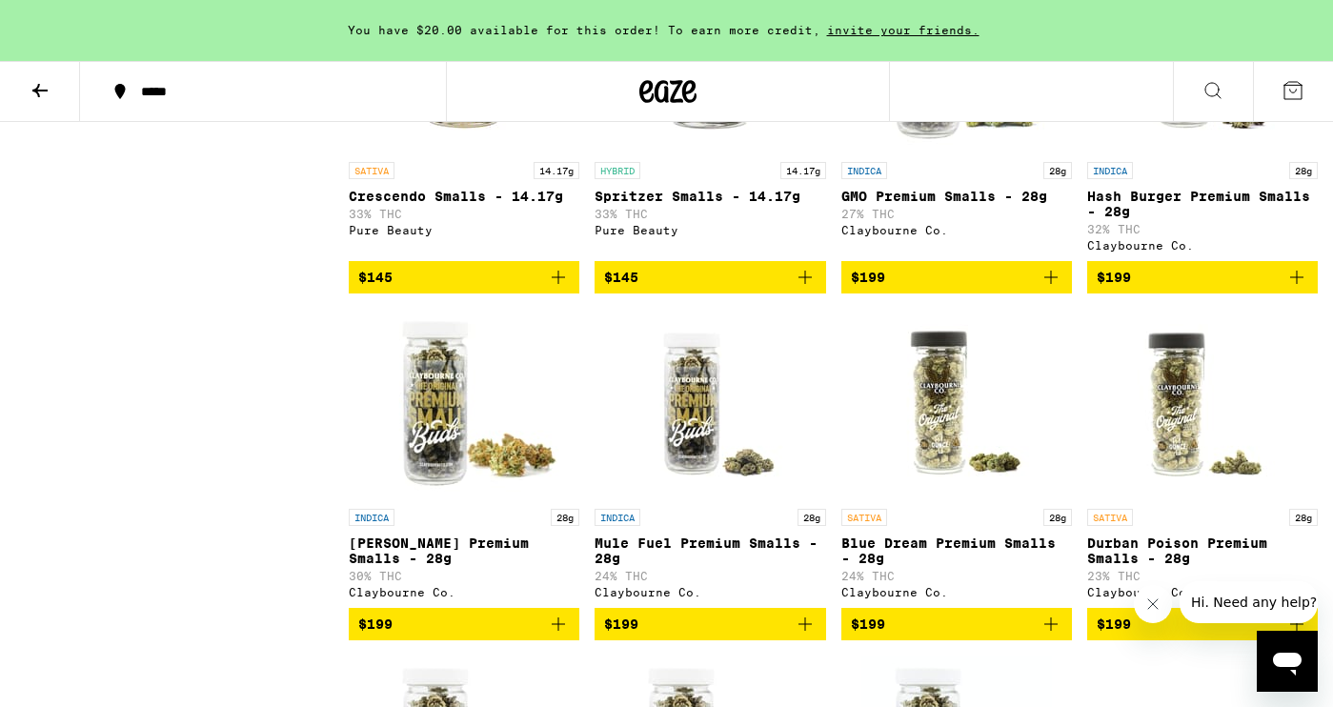
scroll to position [12007, 0]
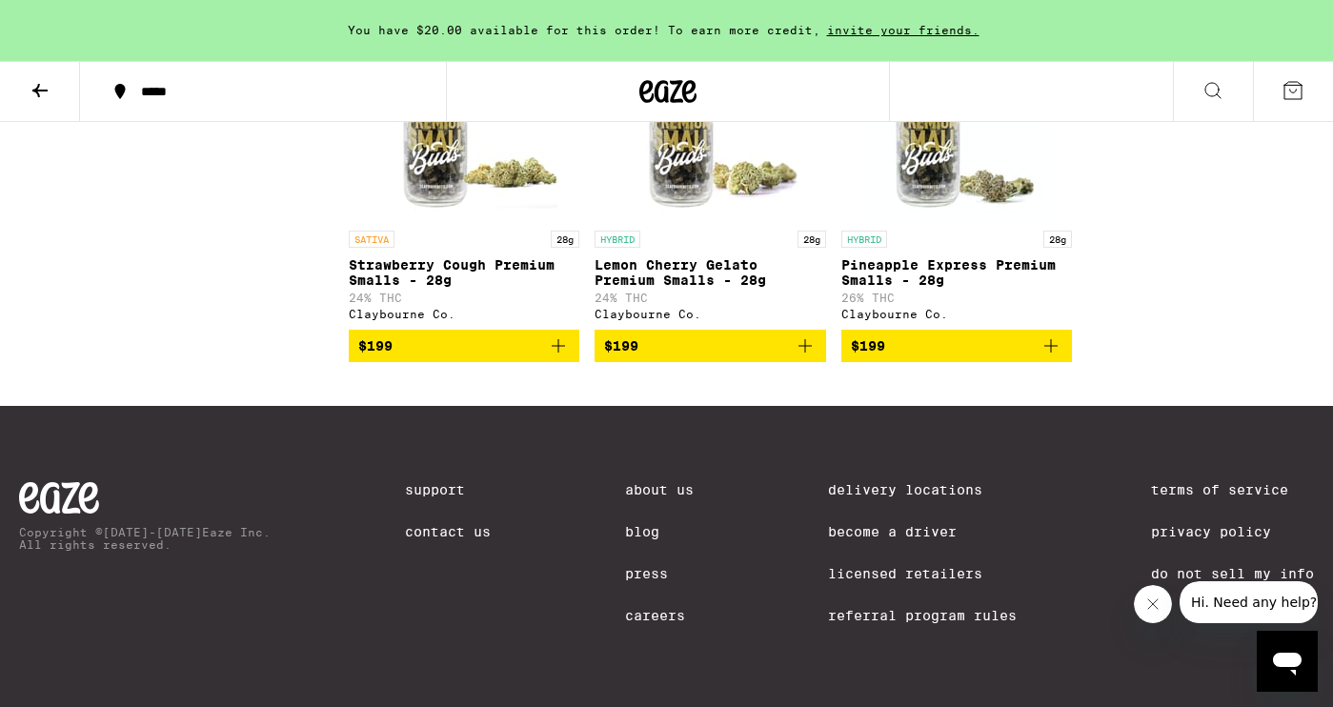
click at [50, 85] on icon at bounding box center [40, 90] width 23 height 23
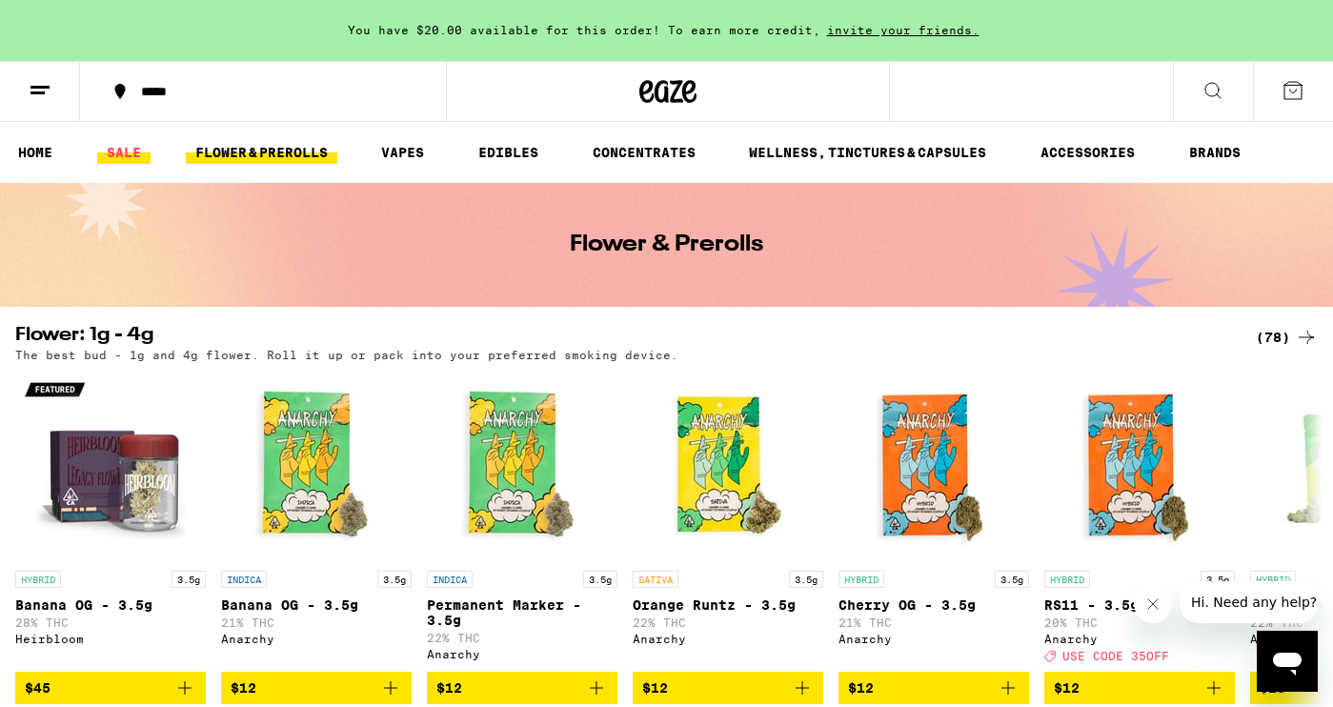
click at [122, 157] on link "SALE" at bounding box center [123, 152] width 53 height 23
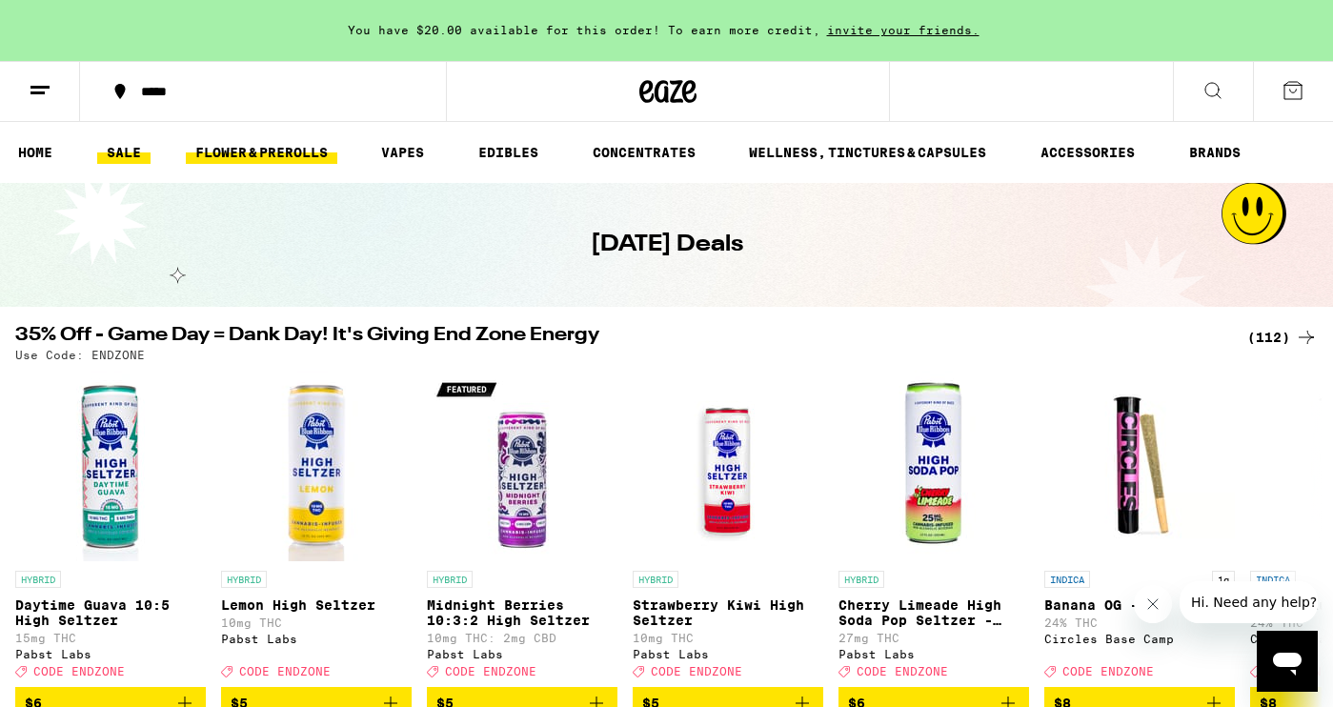
click at [245, 146] on link "FLOWER & PREROLLS" at bounding box center [261, 152] width 151 height 23
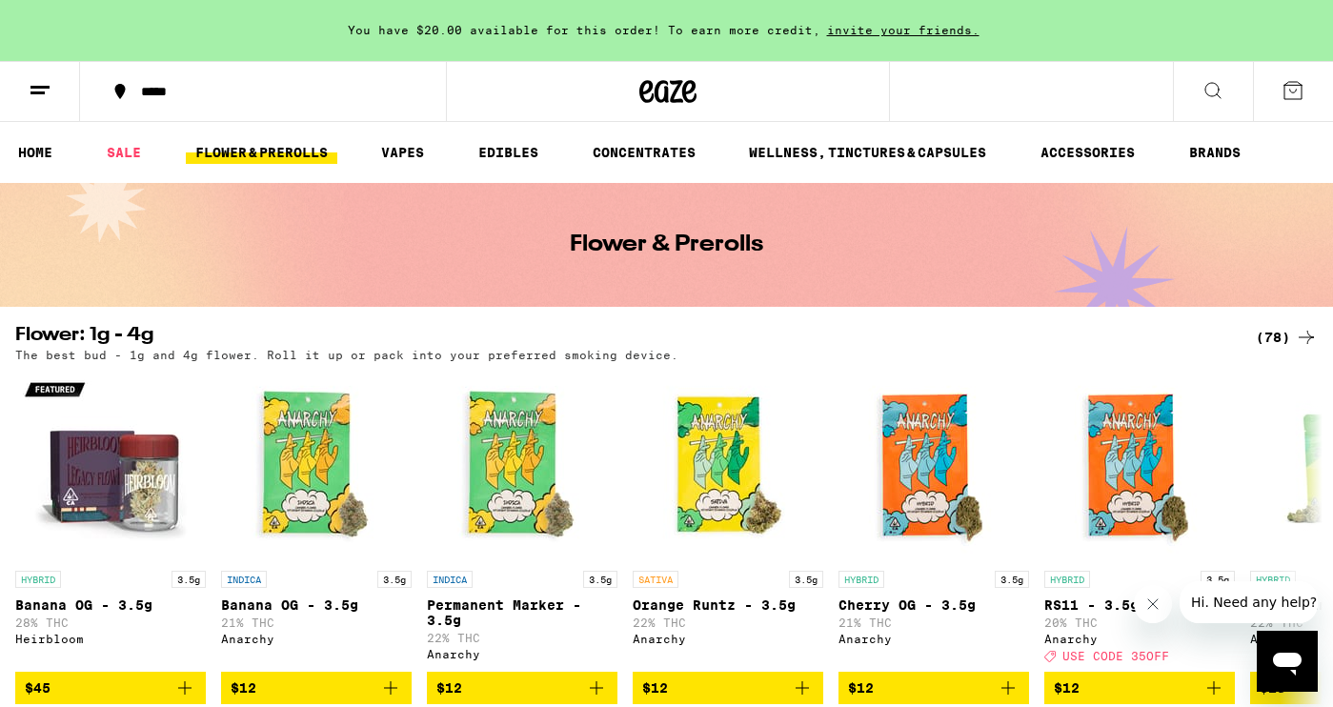
click at [1267, 340] on div "(78)" at bounding box center [1287, 337] width 62 height 23
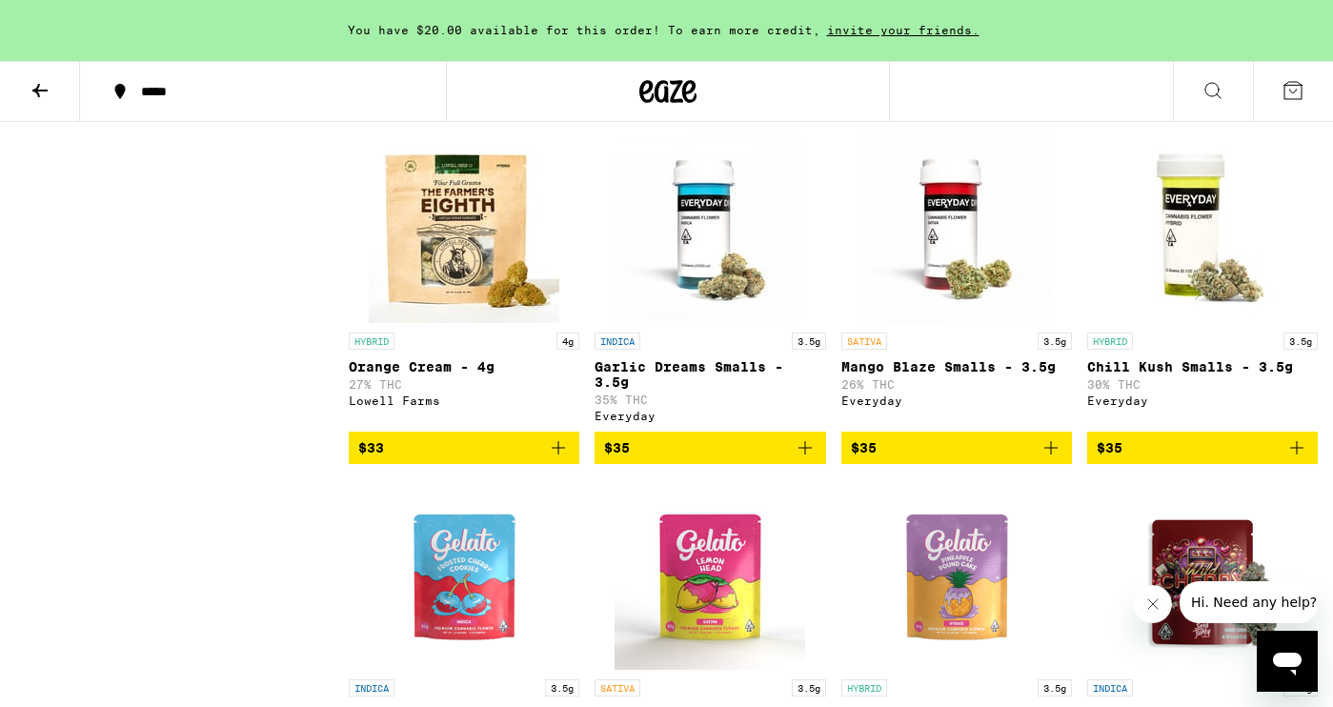
scroll to position [2645, 0]
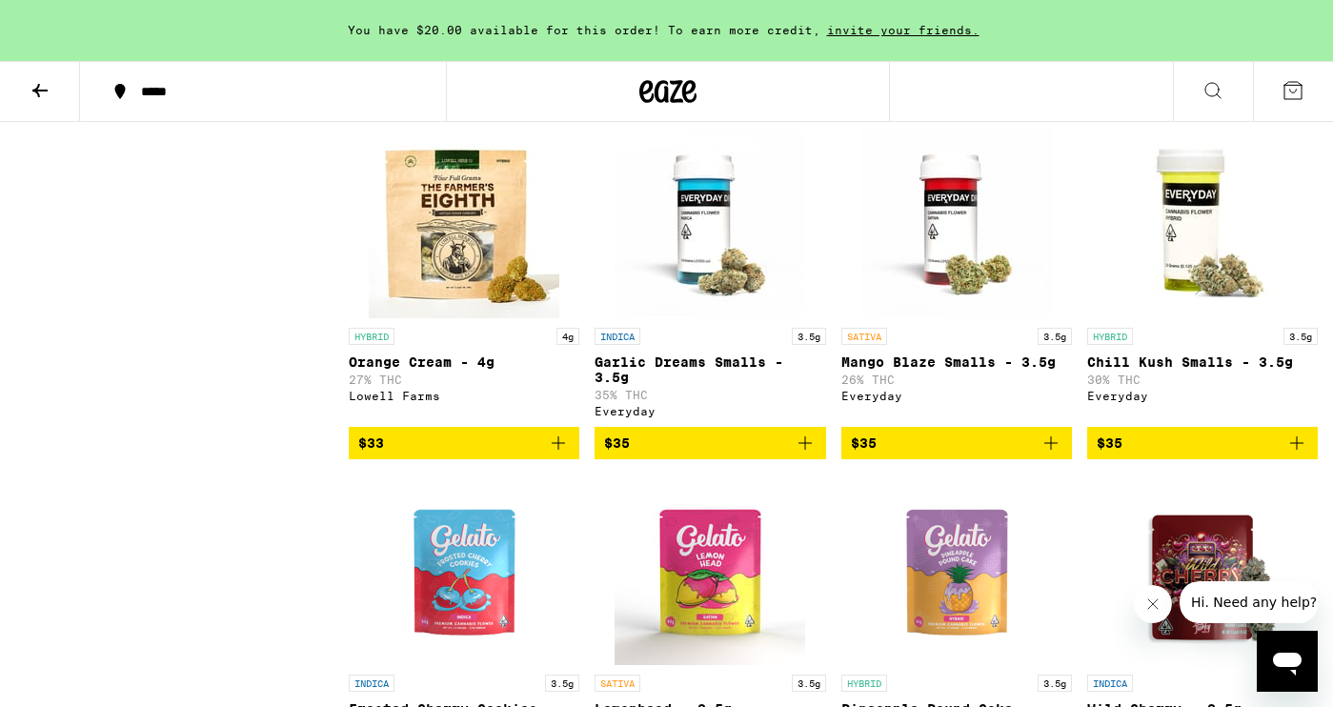
click at [1042, 108] on icon "Add to bag" at bounding box center [1050, 96] width 23 height 23
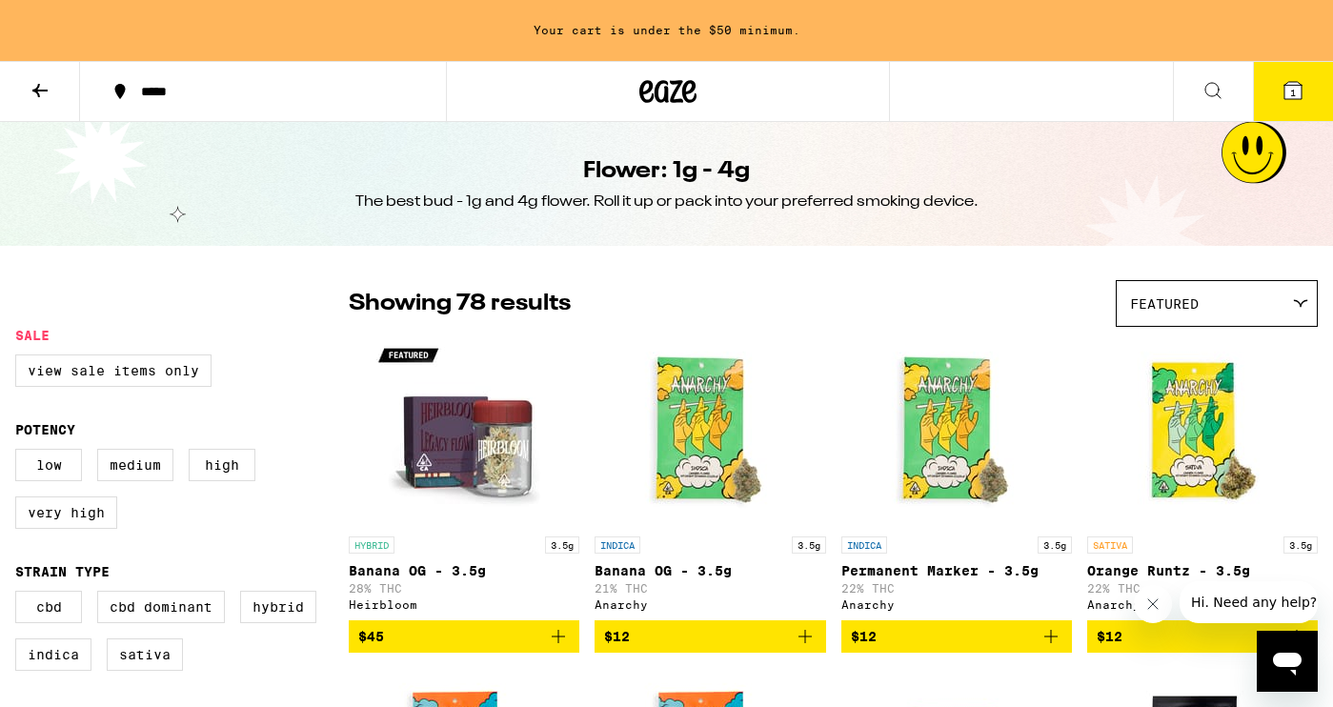
scroll to position [0, 0]
click at [37, 93] on icon at bounding box center [40, 90] width 23 height 23
click at [49, 86] on icon at bounding box center [40, 90] width 23 height 23
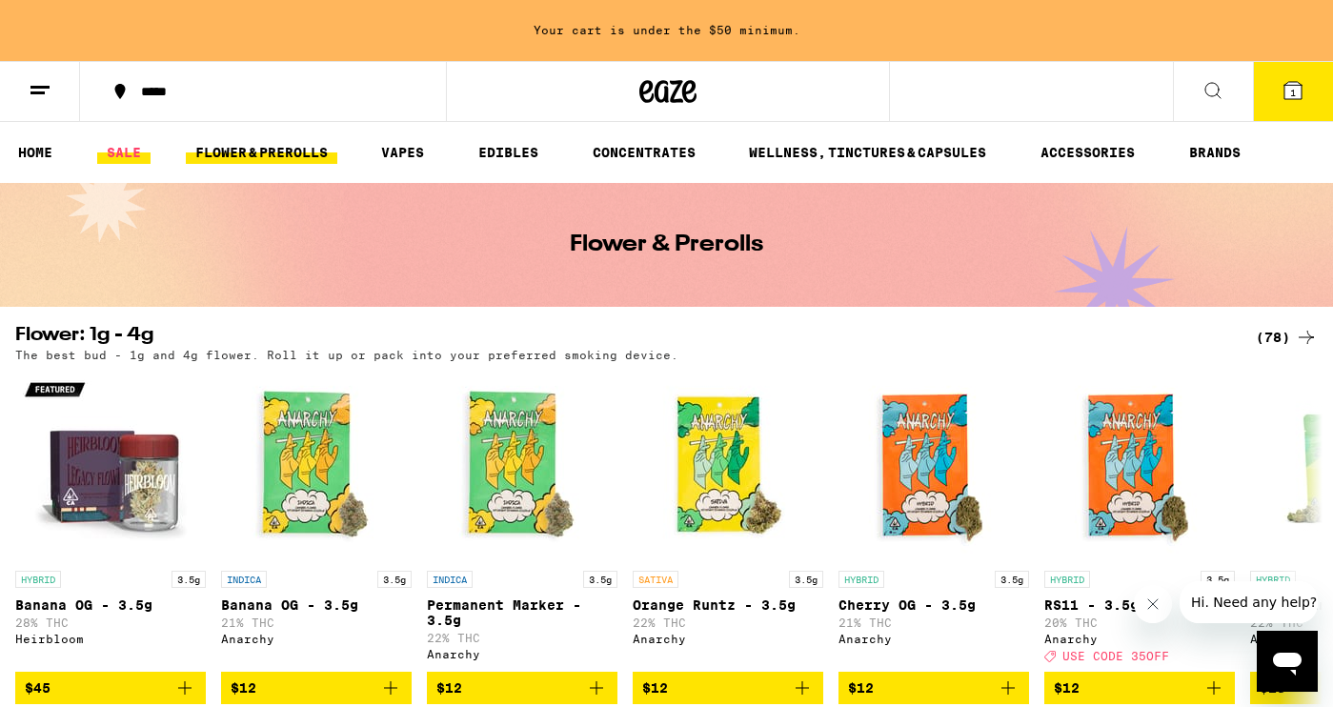
click at [131, 158] on link "SALE" at bounding box center [123, 152] width 53 height 23
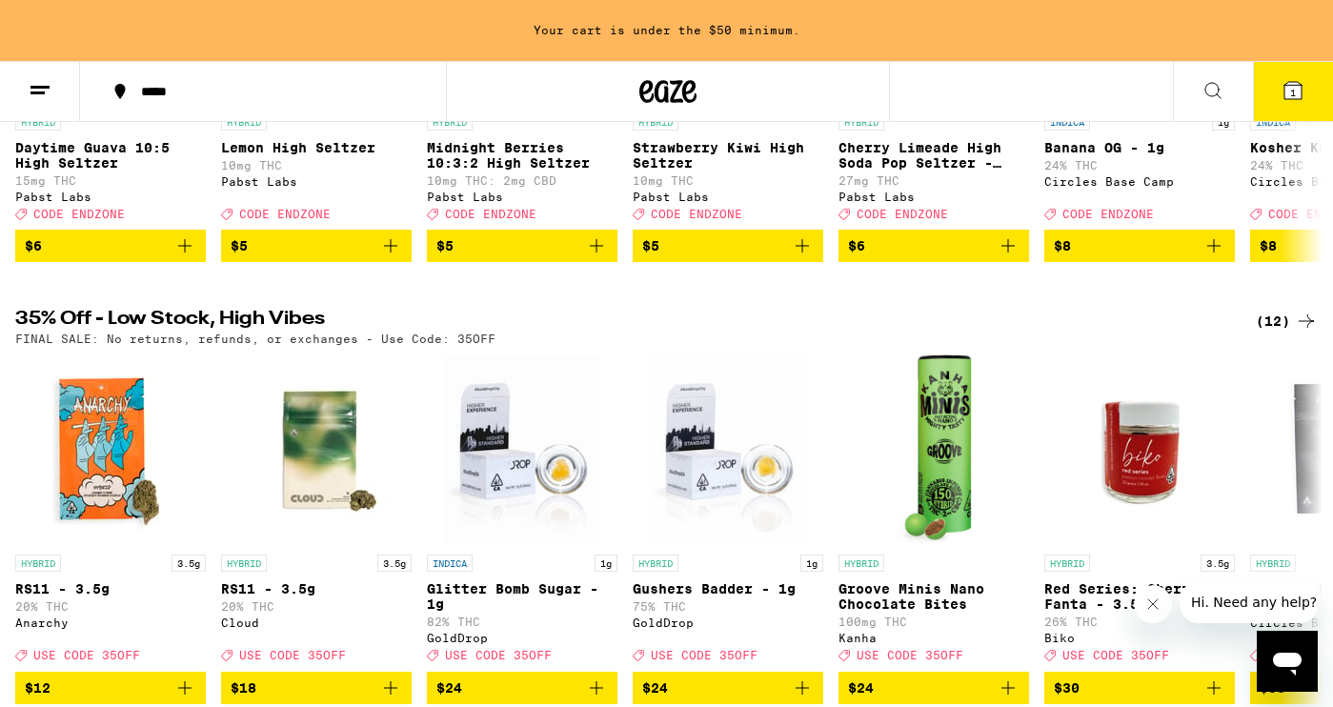
scroll to position [501, 0]
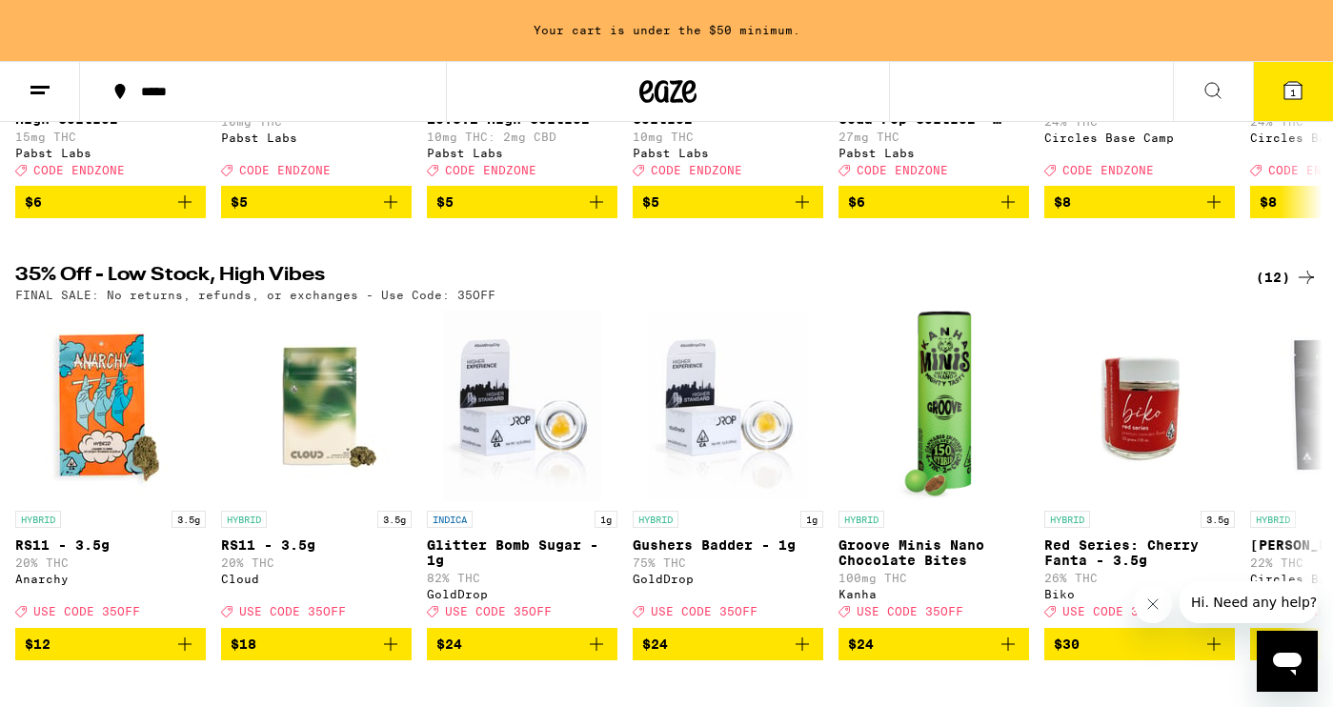
click at [1280, 288] on div "(12)" at bounding box center [1287, 277] width 62 height 23
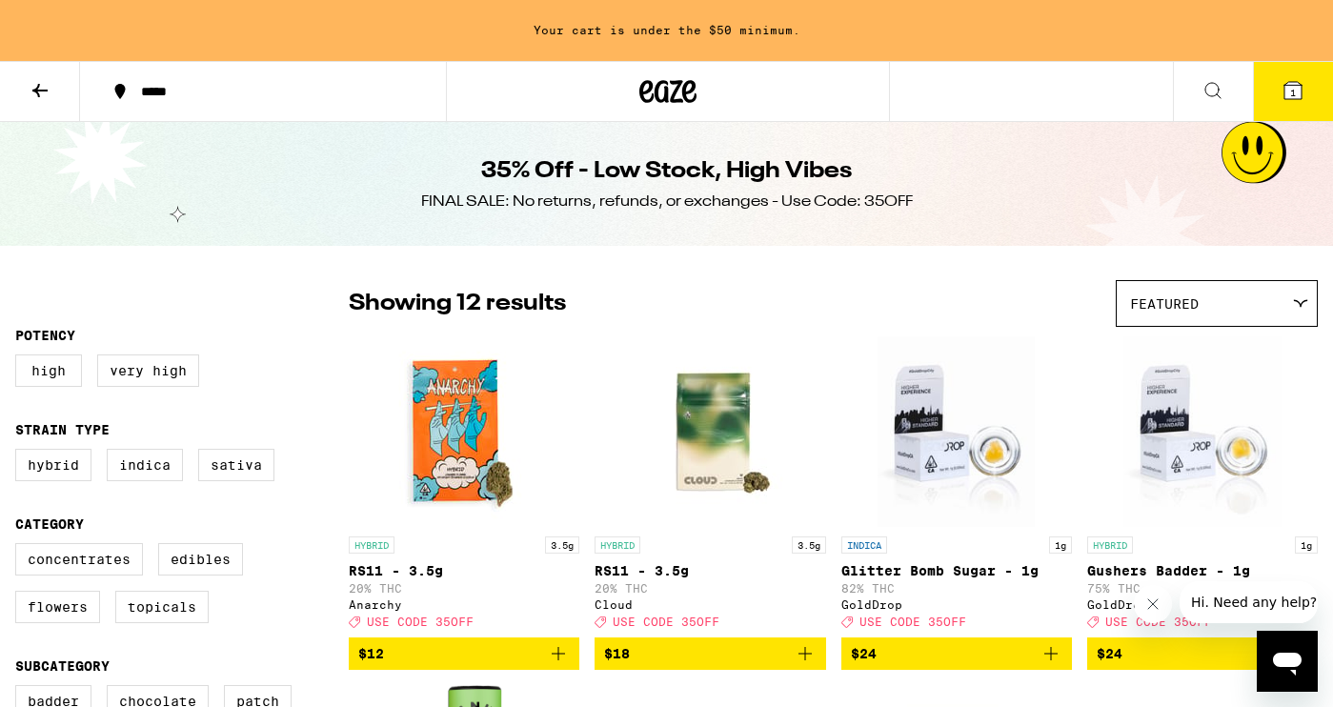
click at [807, 665] on icon "Add to bag" at bounding box center [805, 653] width 23 height 23
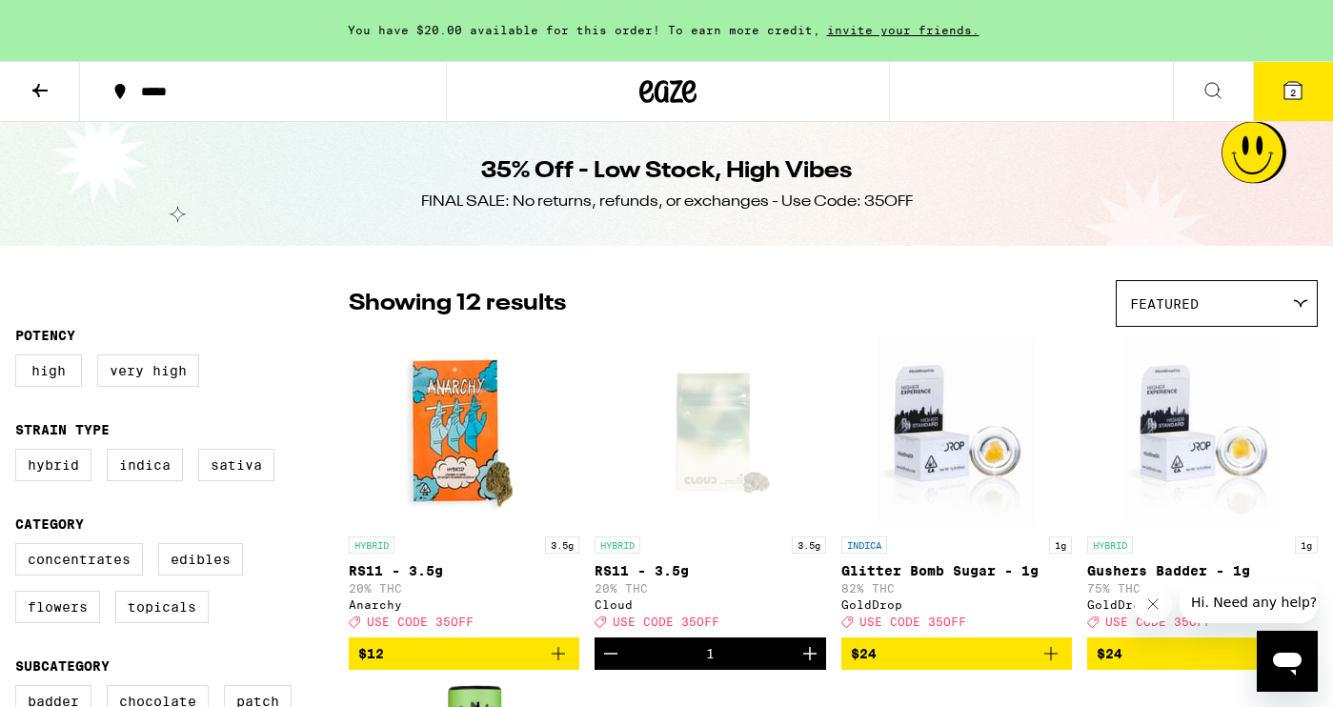
click at [1294, 92] on span "2" at bounding box center [1293, 92] width 6 height 11
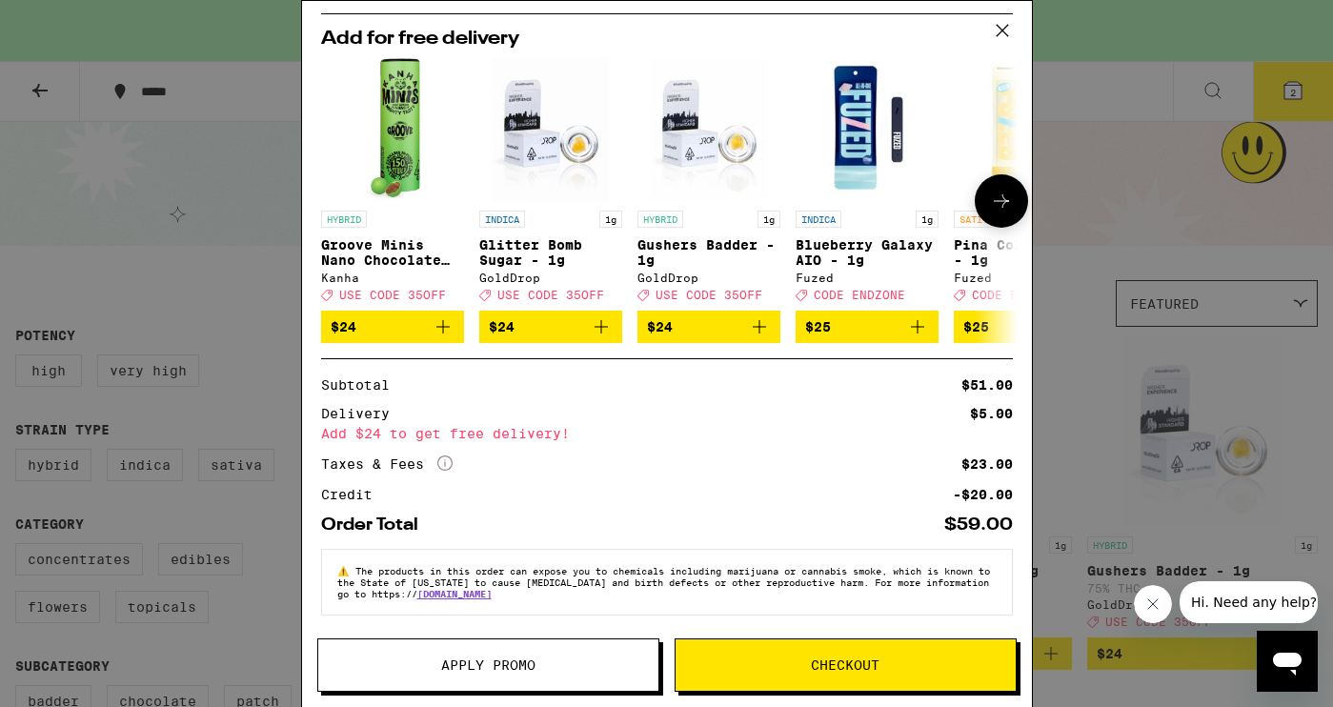
scroll to position [267, 0]
click at [516, 685] on button "Apply Promo" at bounding box center [488, 664] width 342 height 53
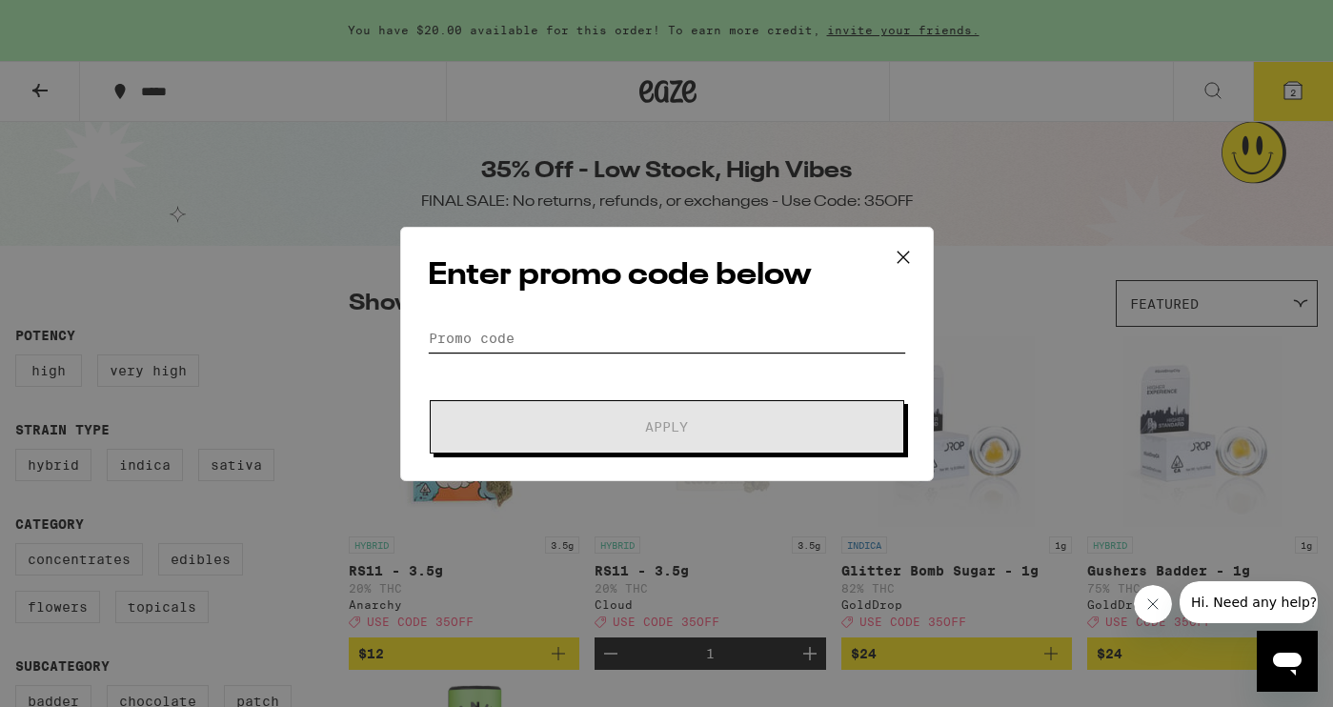
click at [604, 333] on input "Promo Code" at bounding box center [667, 338] width 478 height 29
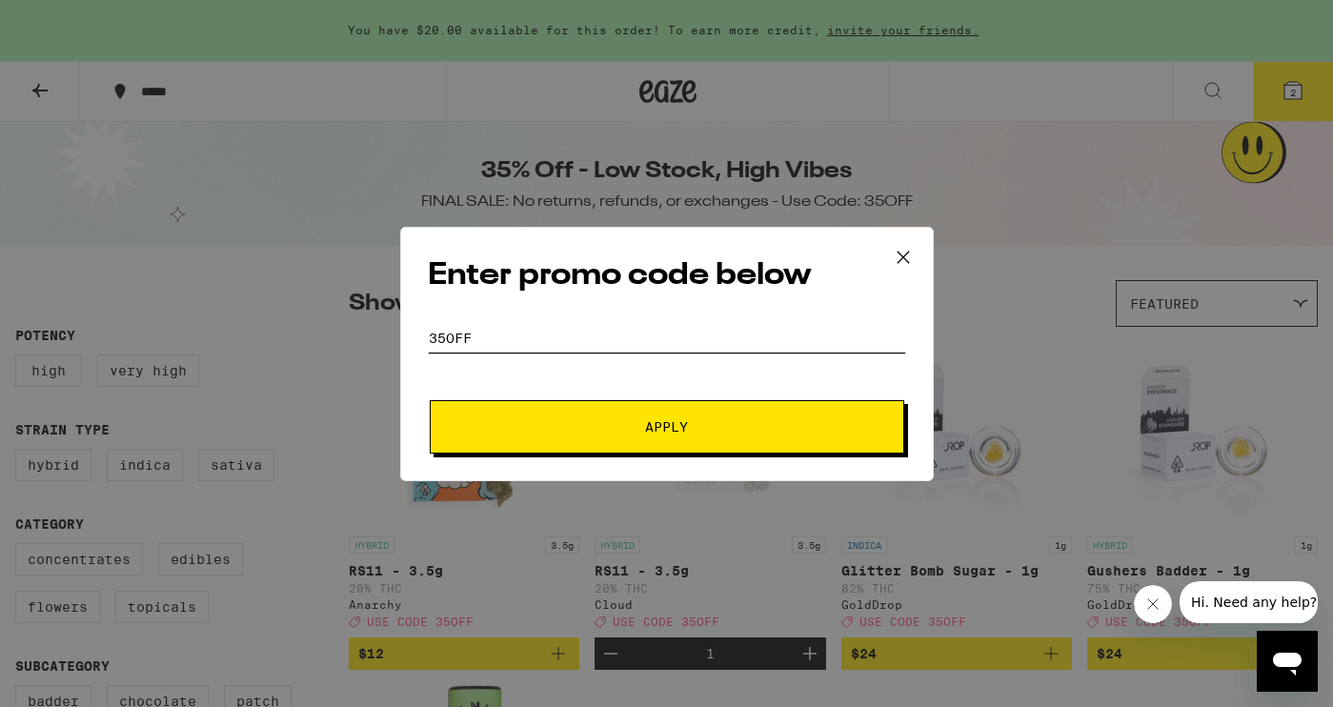
type input "35off"
click at [617, 420] on span "Apply" at bounding box center [666, 426] width 343 height 13
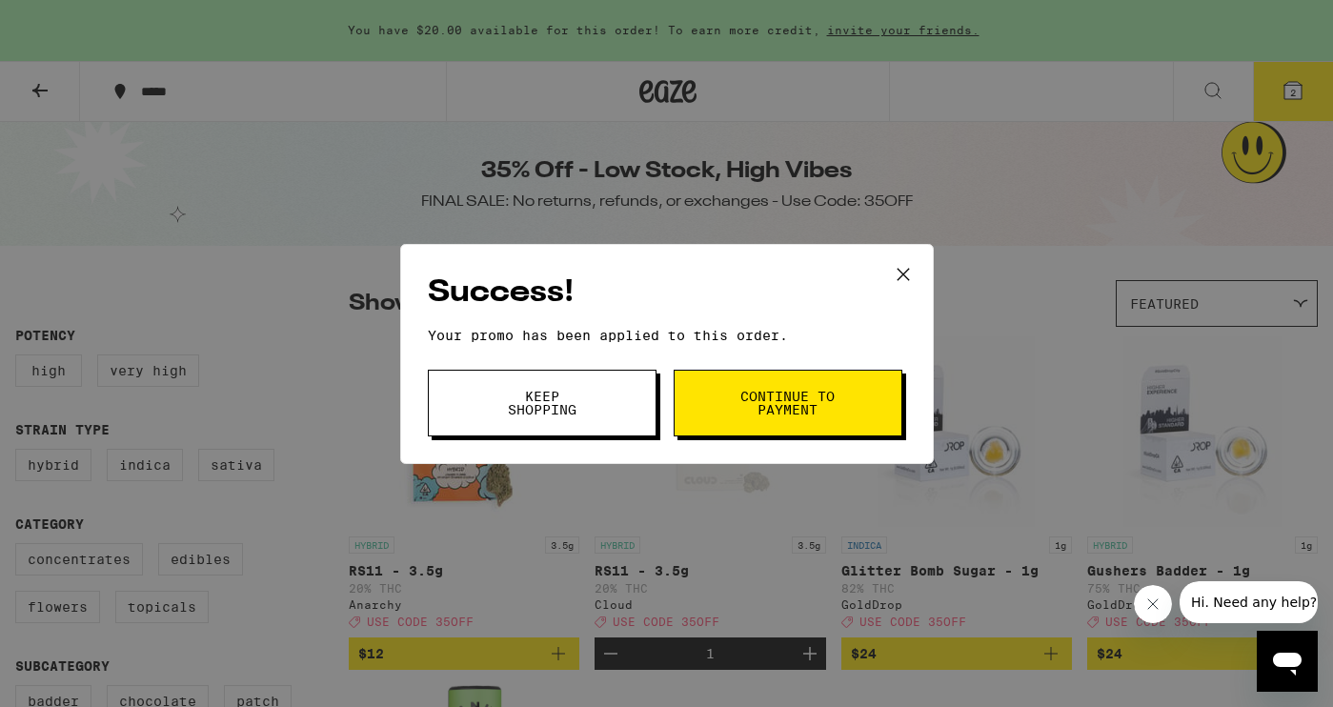
click at [778, 400] on span "Continue to payment" at bounding box center [787, 403] width 97 height 27
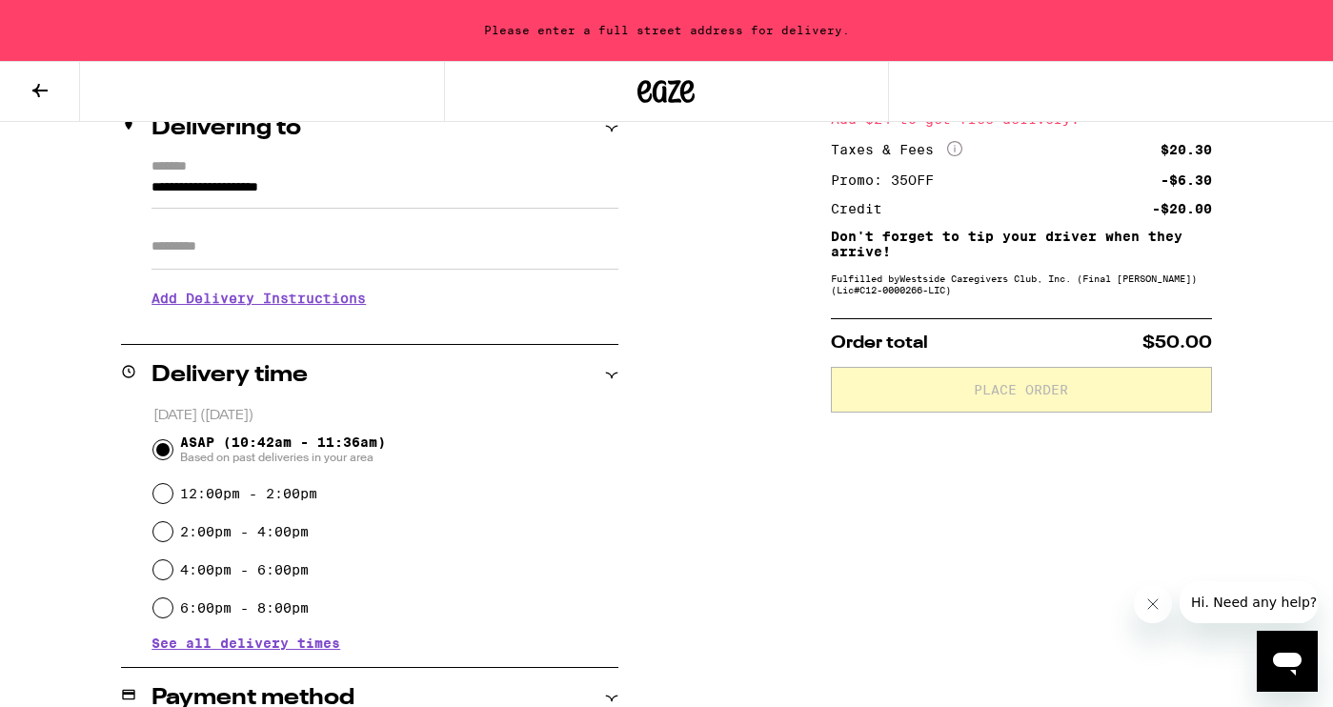
scroll to position [251, 0]
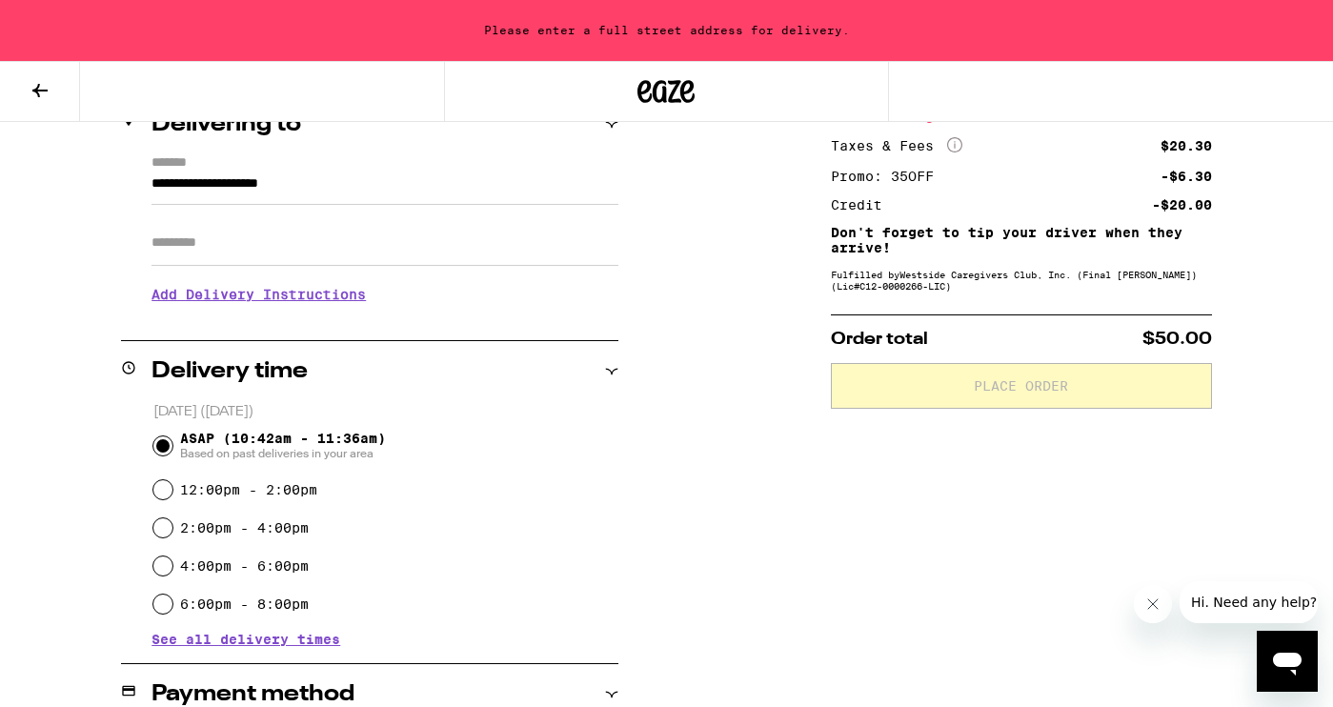
click at [168, 531] on input "2:00pm - 4:00pm" at bounding box center [162, 527] width 19 height 19
radio input "true"
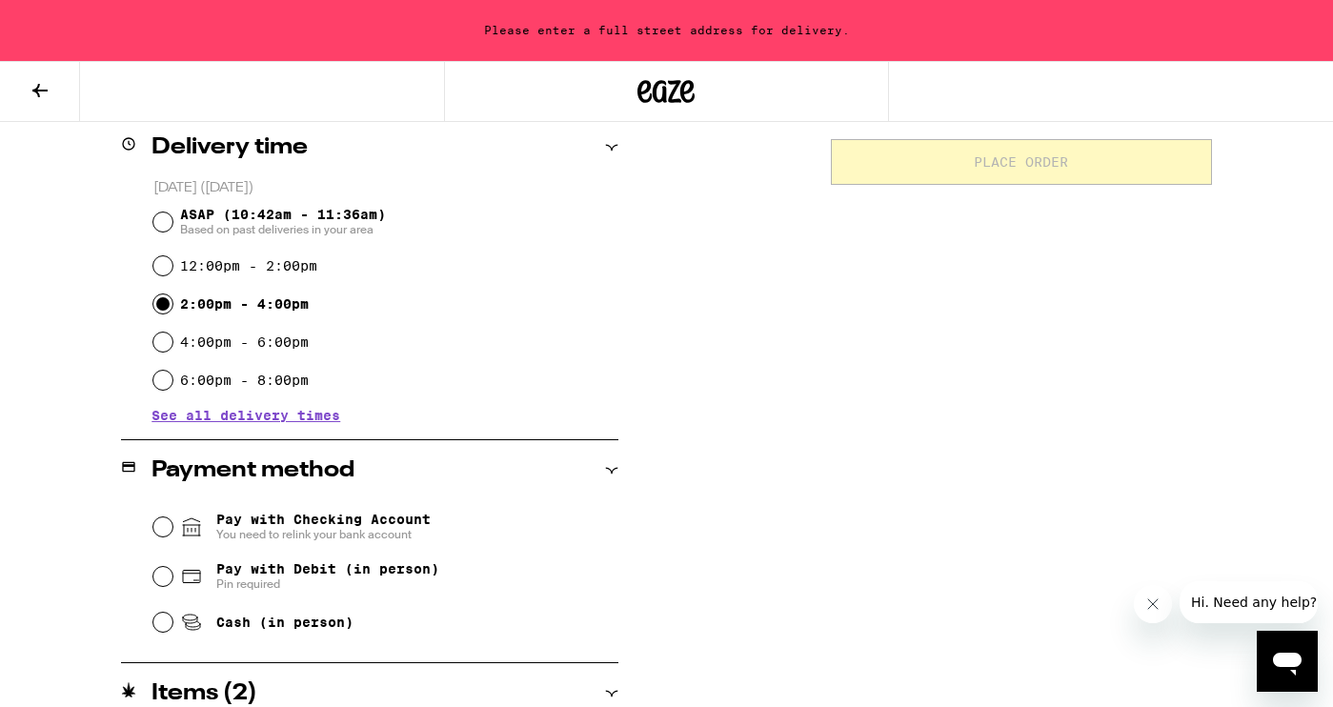
scroll to position [486, 0]
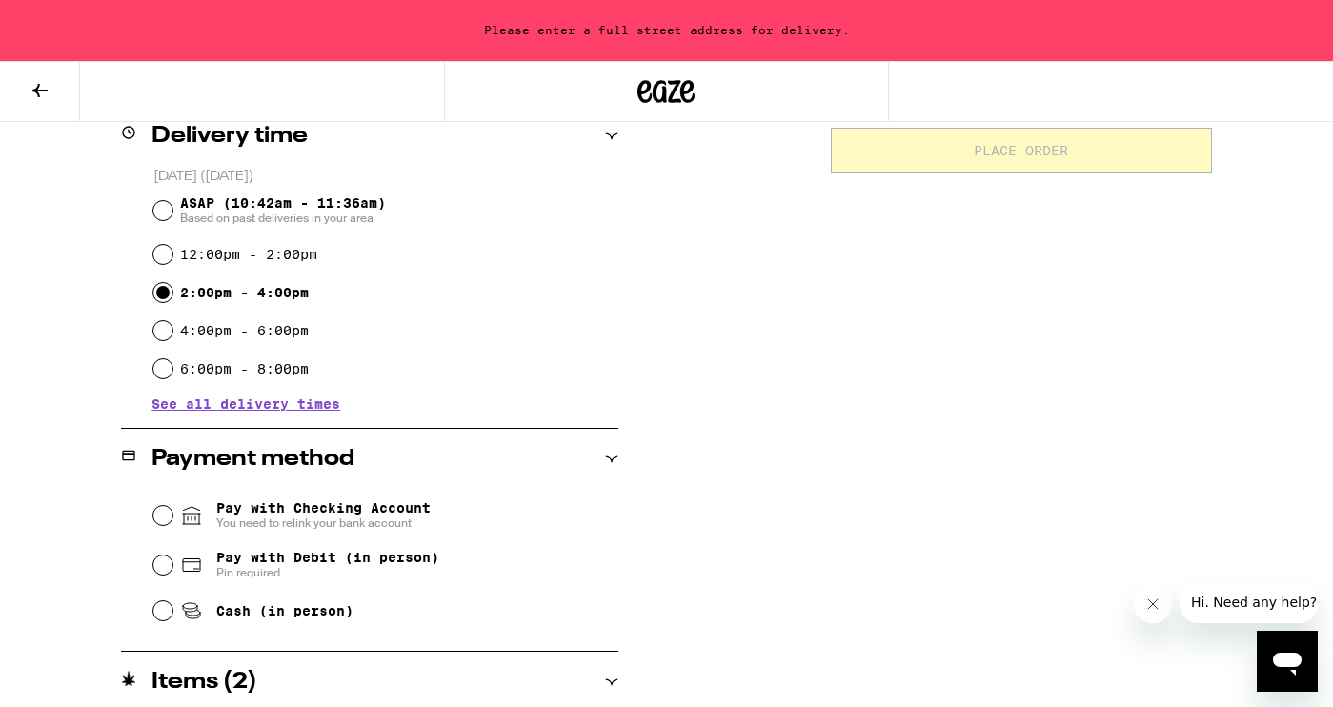
click at [161, 618] on input "Cash (in person)" at bounding box center [162, 610] width 19 height 19
radio input "true"
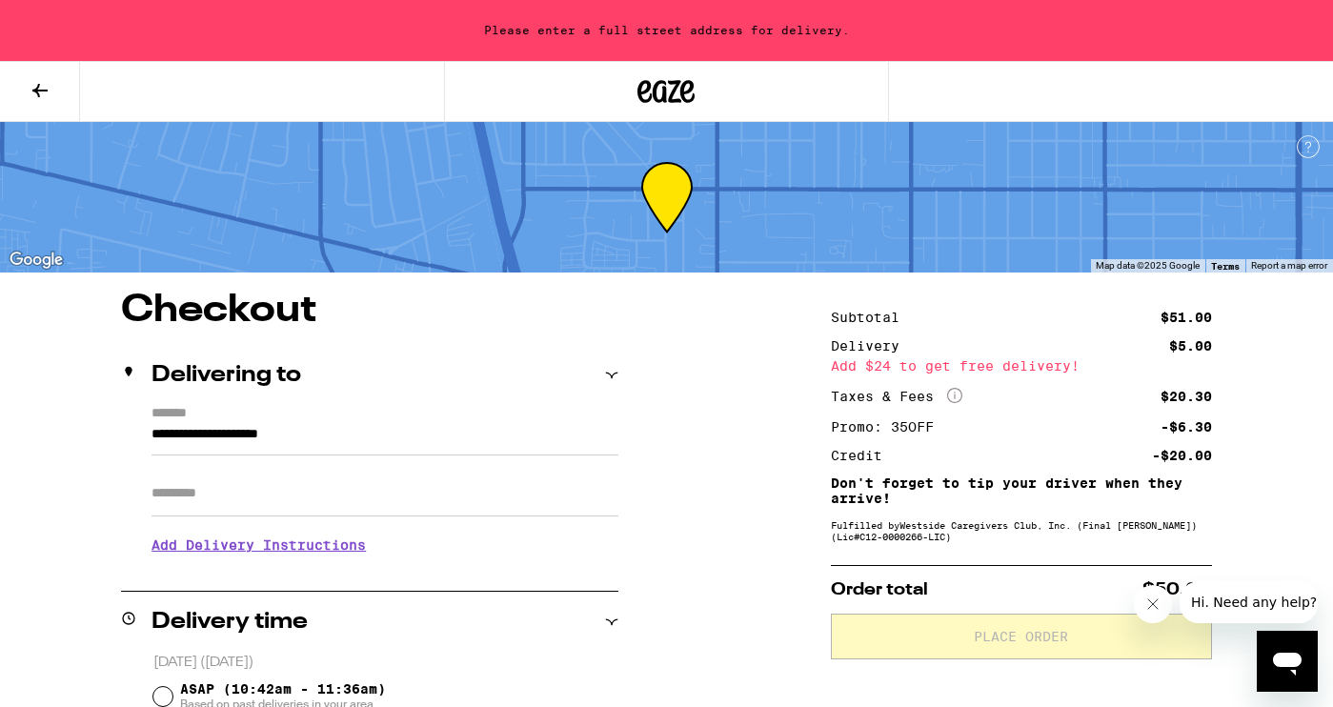
scroll to position [0, 0]
click at [334, 435] on input "**********" at bounding box center [384, 439] width 467 height 32
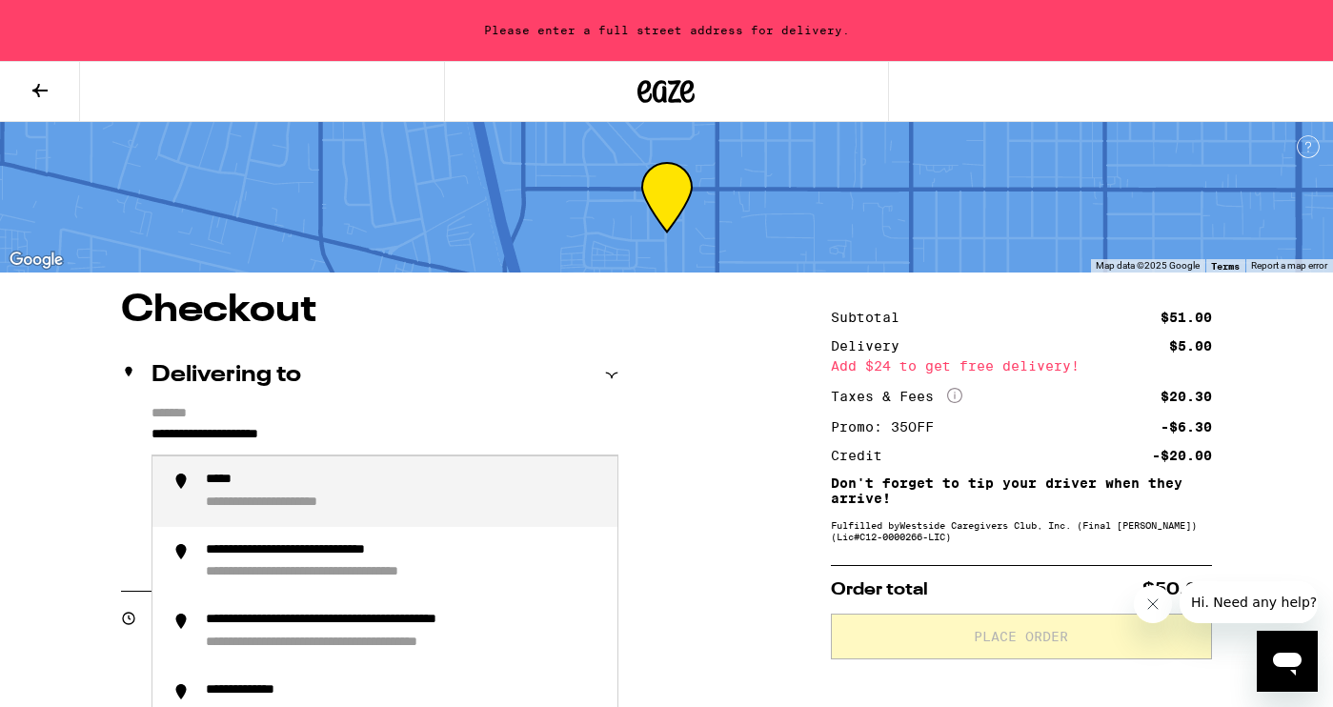
click at [395, 436] on input "**********" at bounding box center [384, 439] width 467 height 32
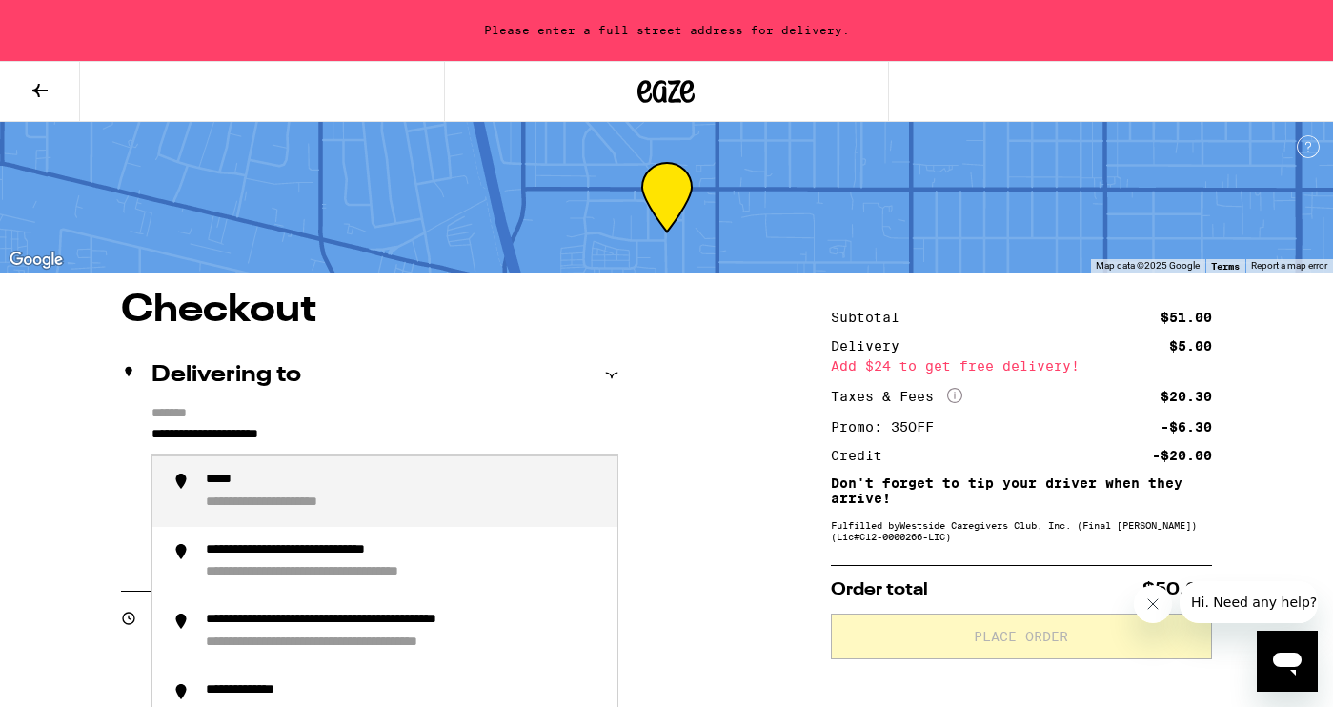
click at [395, 436] on input "**********" at bounding box center [384, 439] width 467 height 32
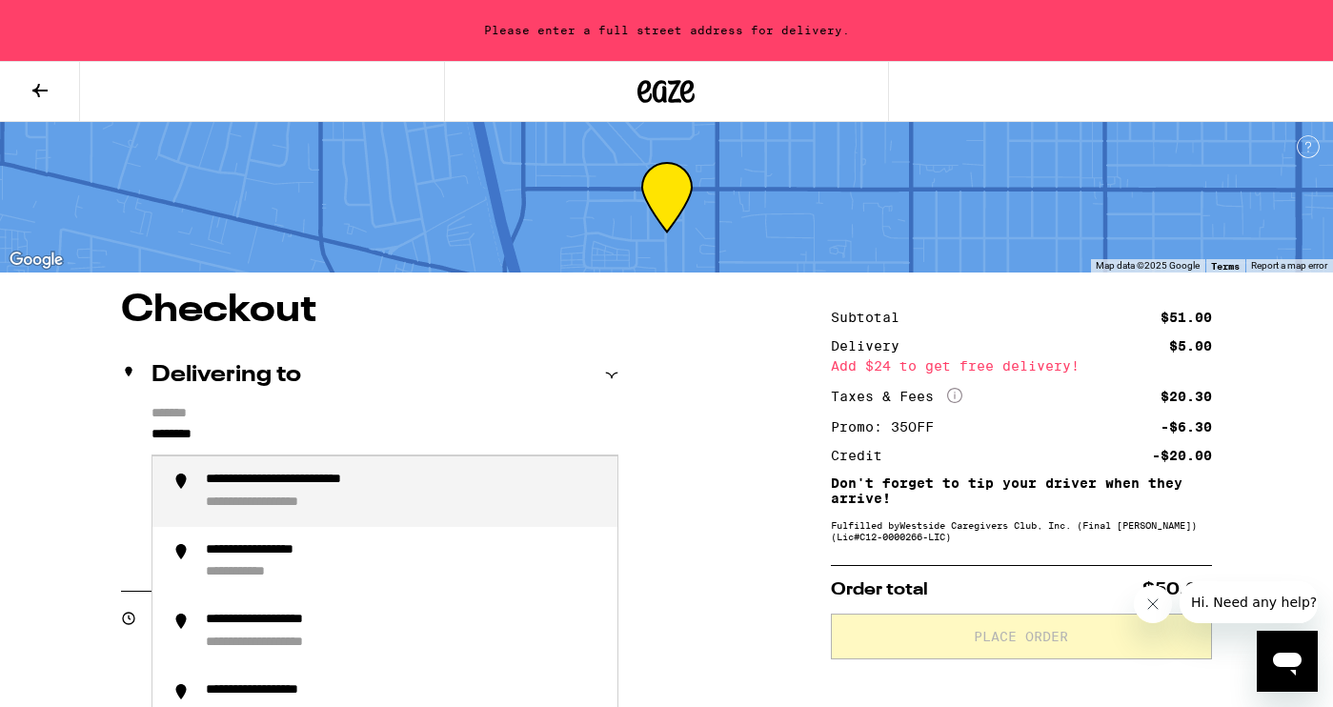
click at [374, 495] on div "**********" at bounding box center [404, 492] width 396 height 40
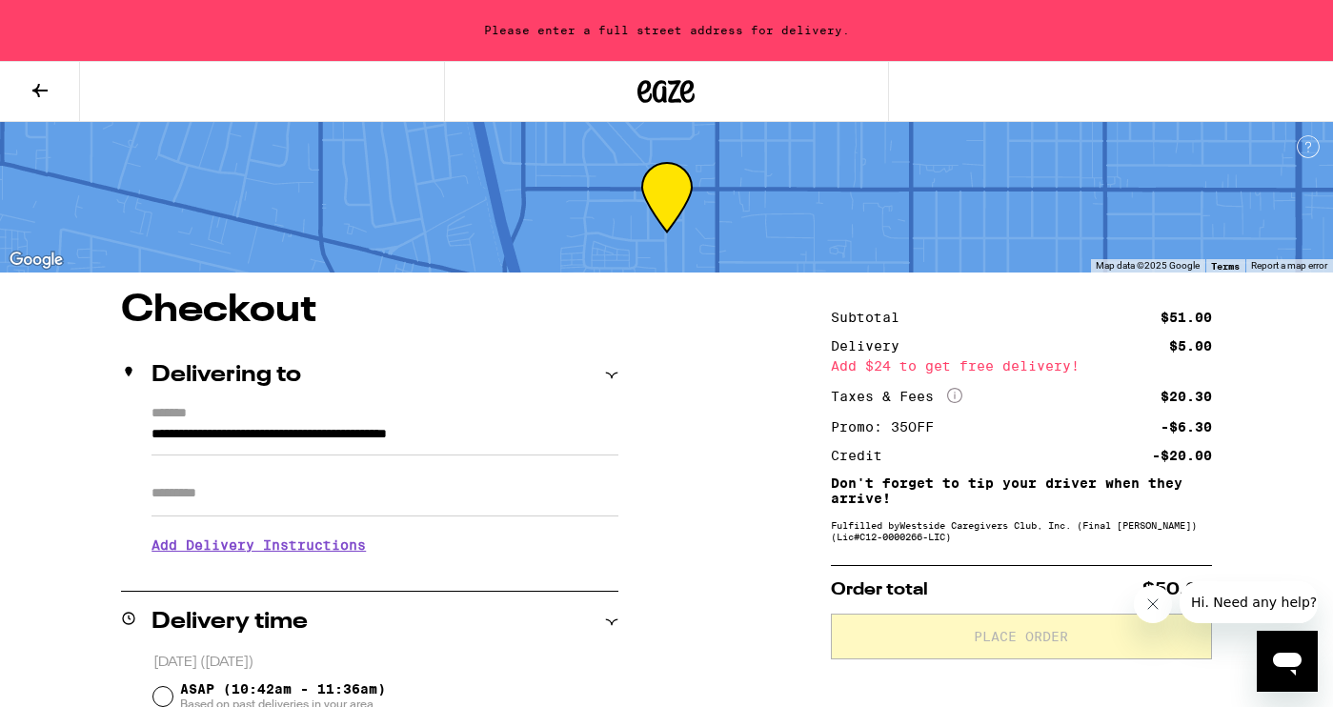
type input "**********"
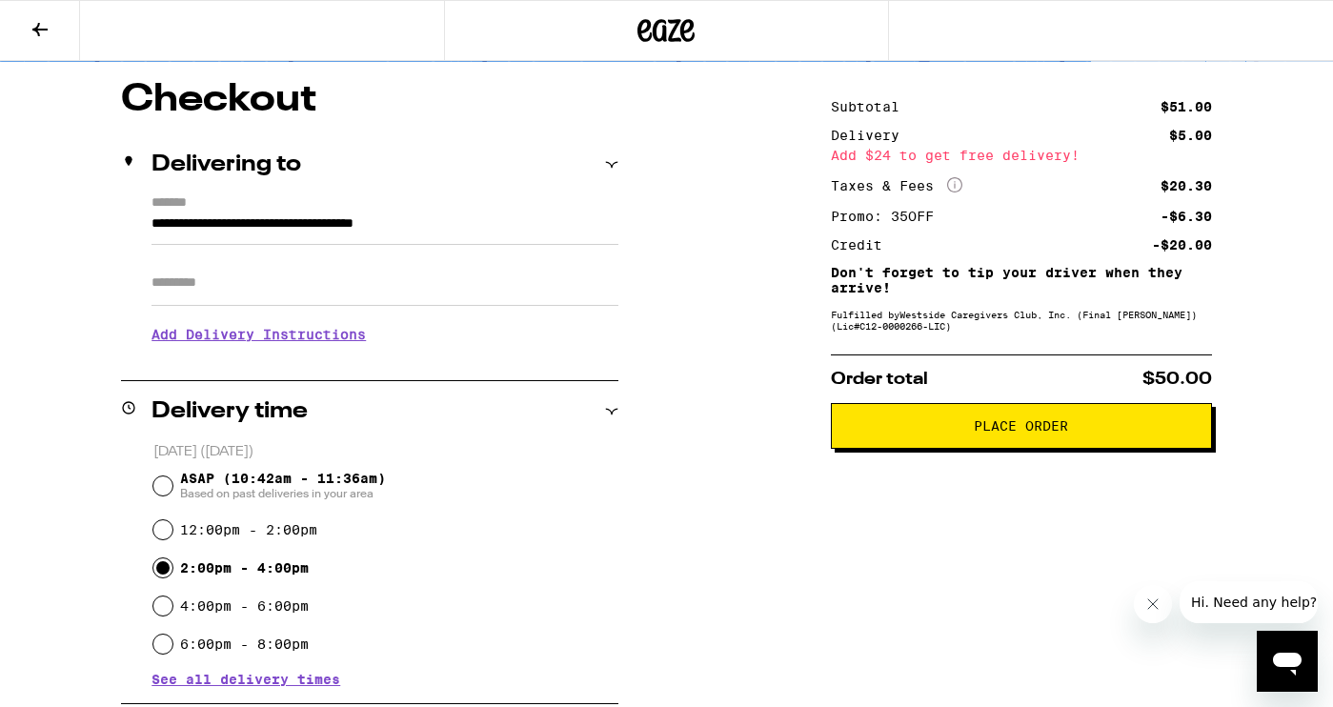
scroll to position [162, 0]
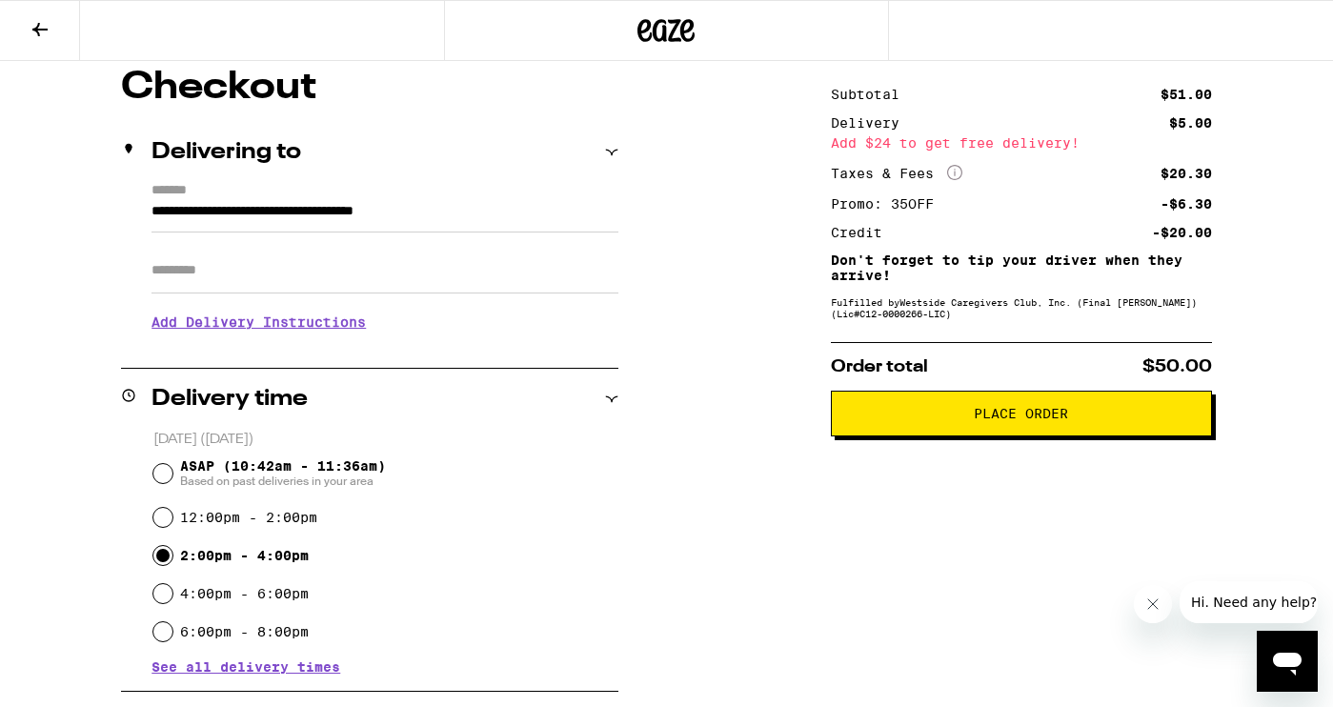
click at [1077, 429] on button "Place Order" at bounding box center [1021, 414] width 381 height 46
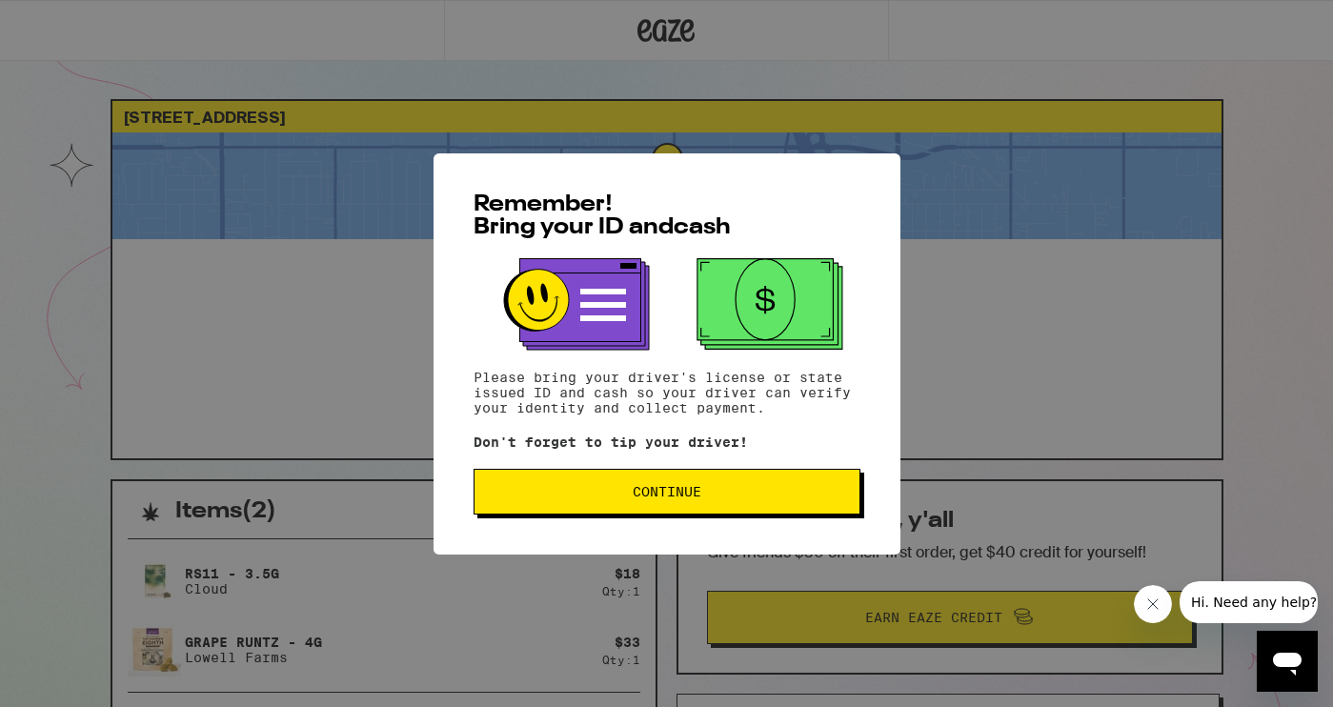
click at [723, 498] on span "Continue" at bounding box center [667, 491] width 354 height 13
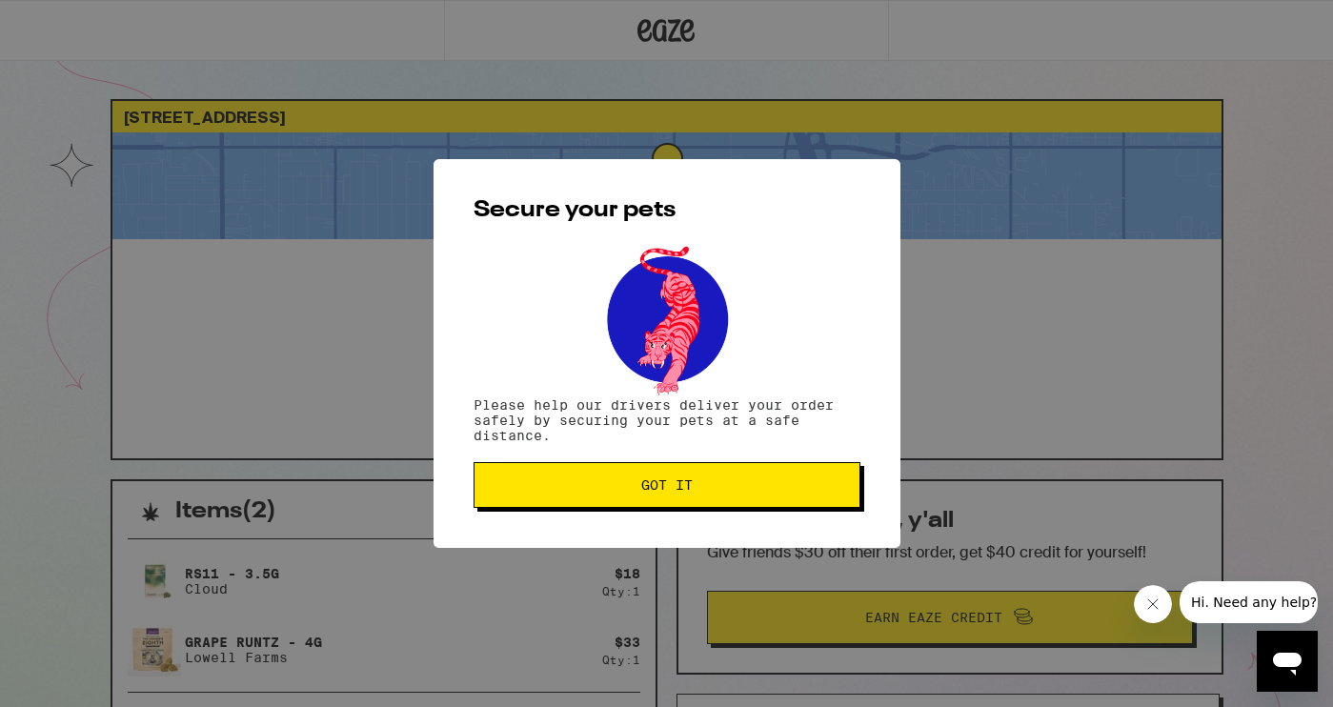
click at [723, 498] on button "Got it" at bounding box center [667, 485] width 387 height 46
